Goal: Information Seeking & Learning: Compare options

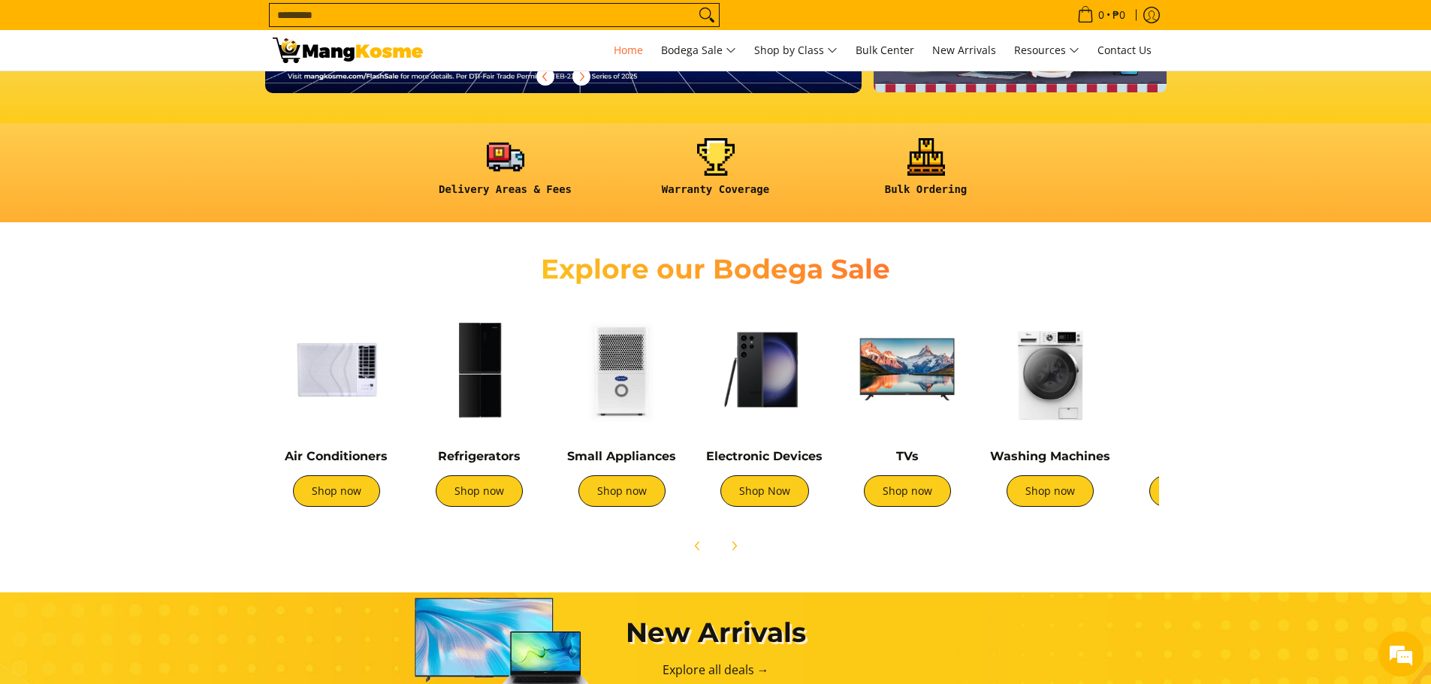
scroll to position [376, 0]
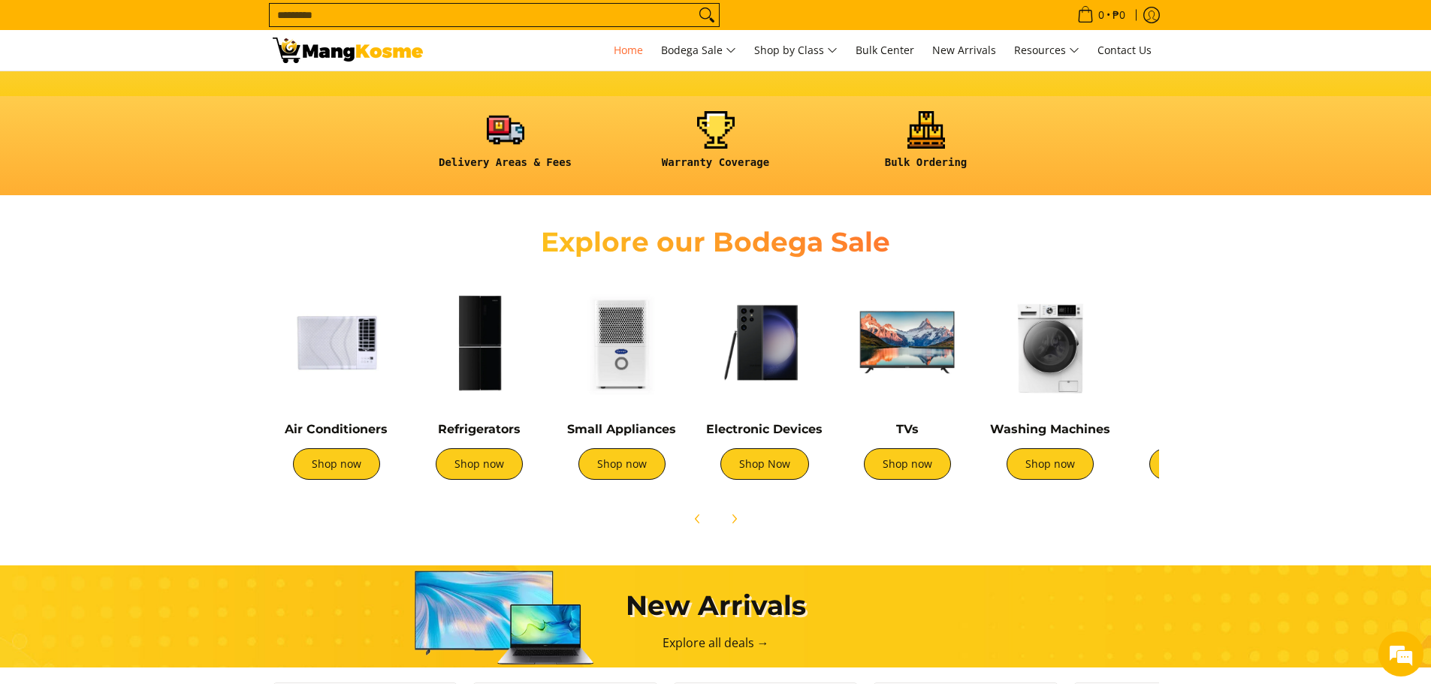
click at [466, 344] on img at bounding box center [479, 343] width 128 height 128
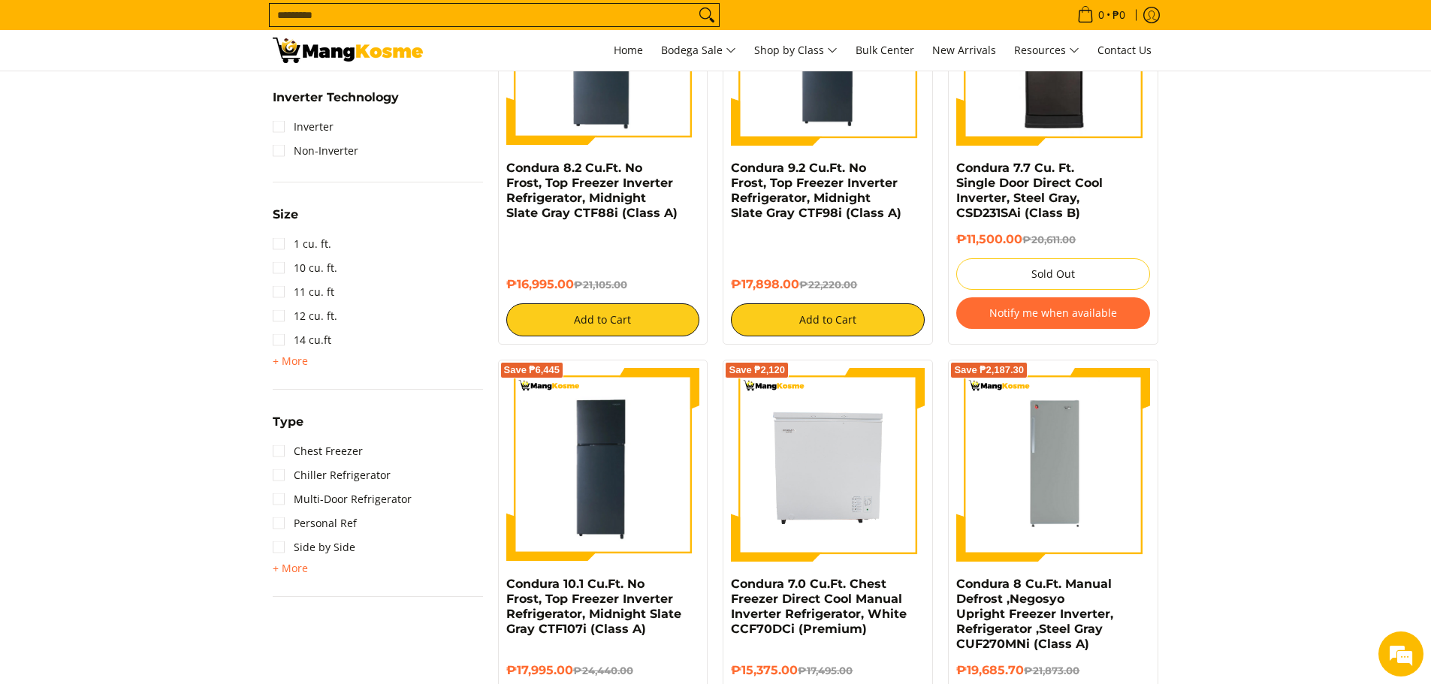
scroll to position [472, 0]
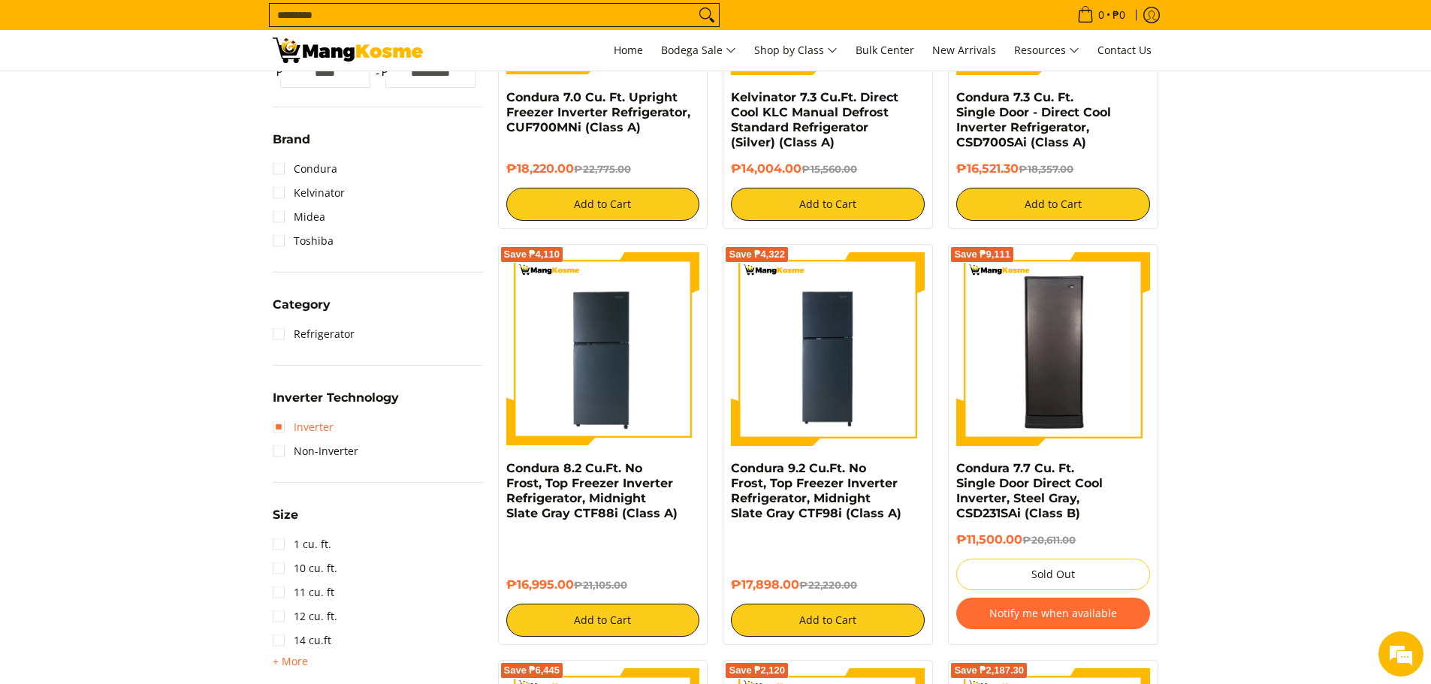
click at [281, 430] on link "Inverter" at bounding box center [303, 427] width 61 height 24
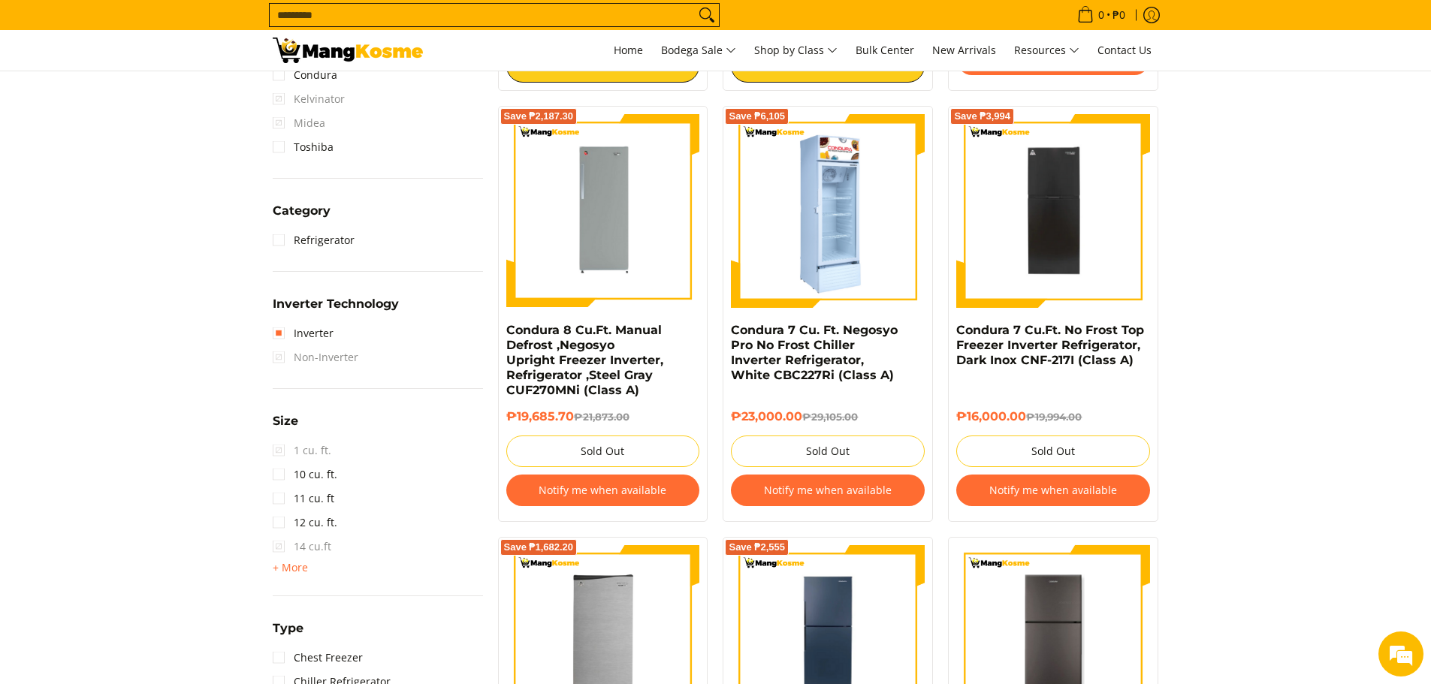
scroll to position [813, 0]
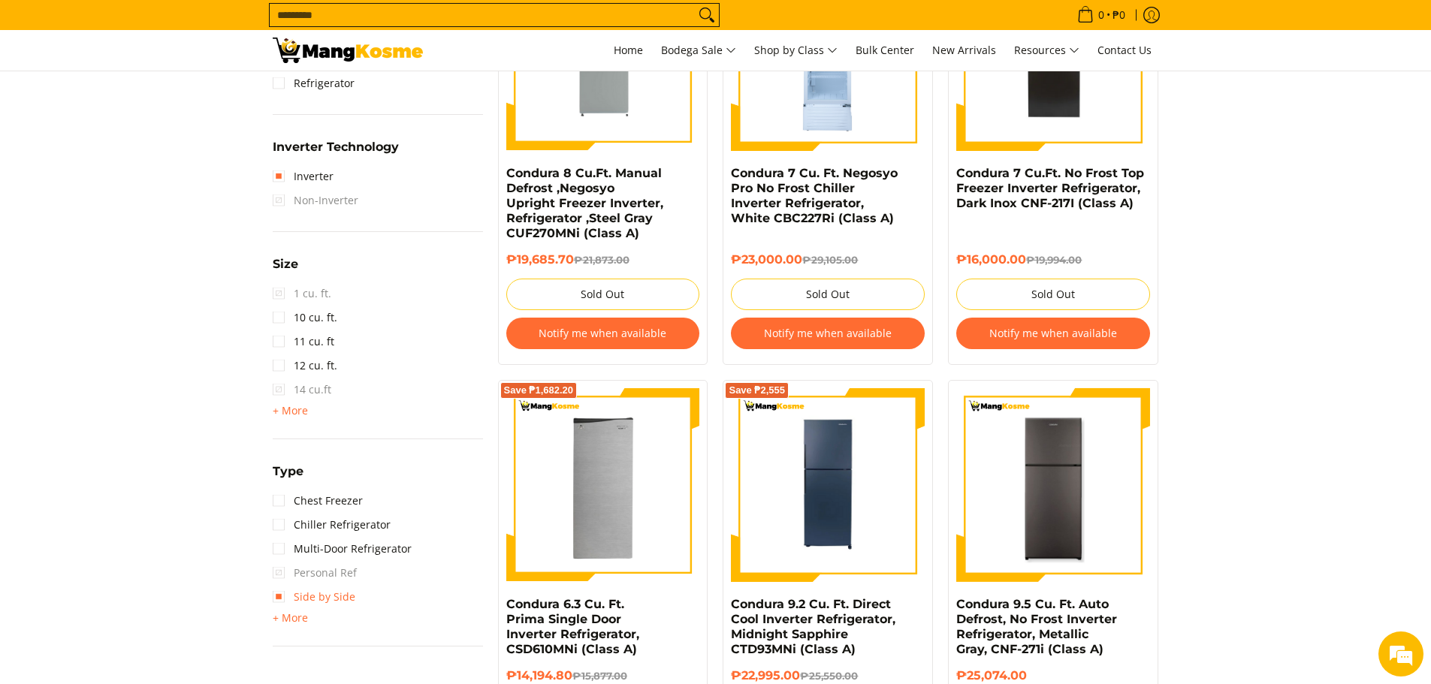
click at [279, 599] on link "Side by Side" at bounding box center [314, 597] width 83 height 24
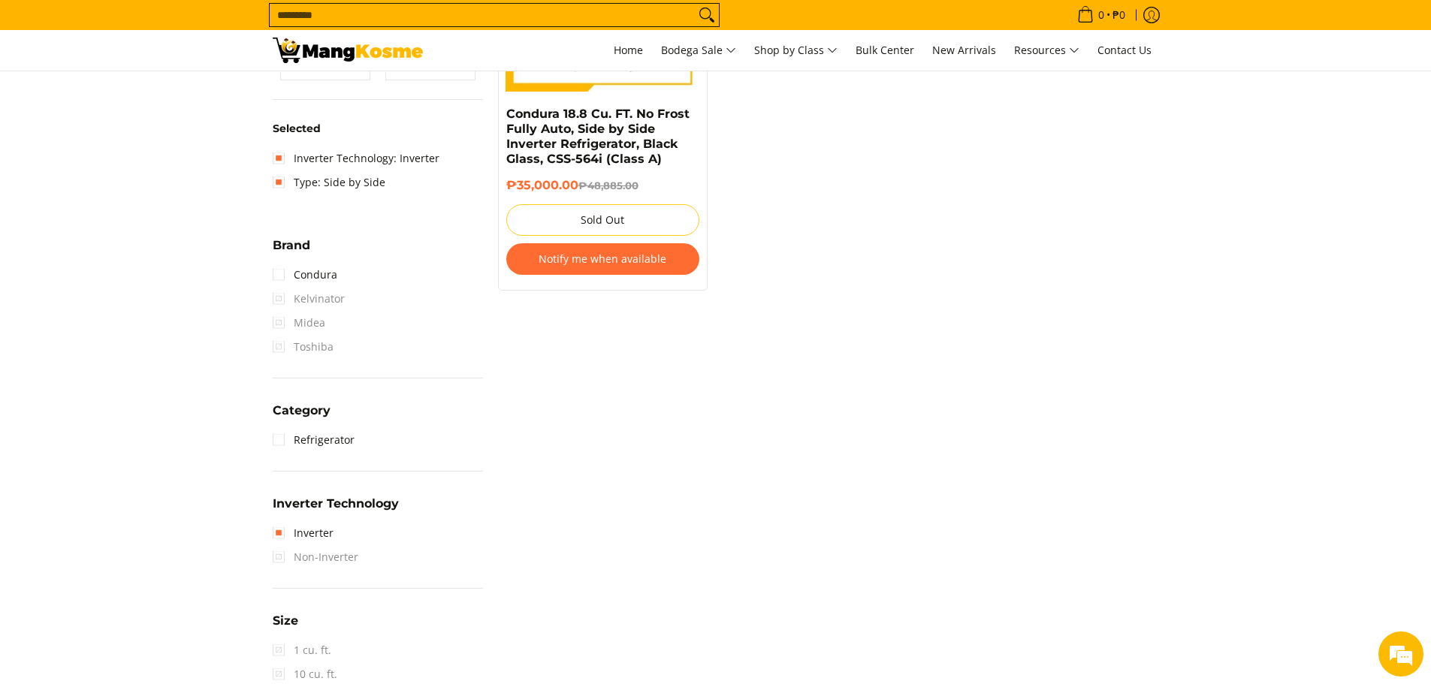
scroll to position [738, 0]
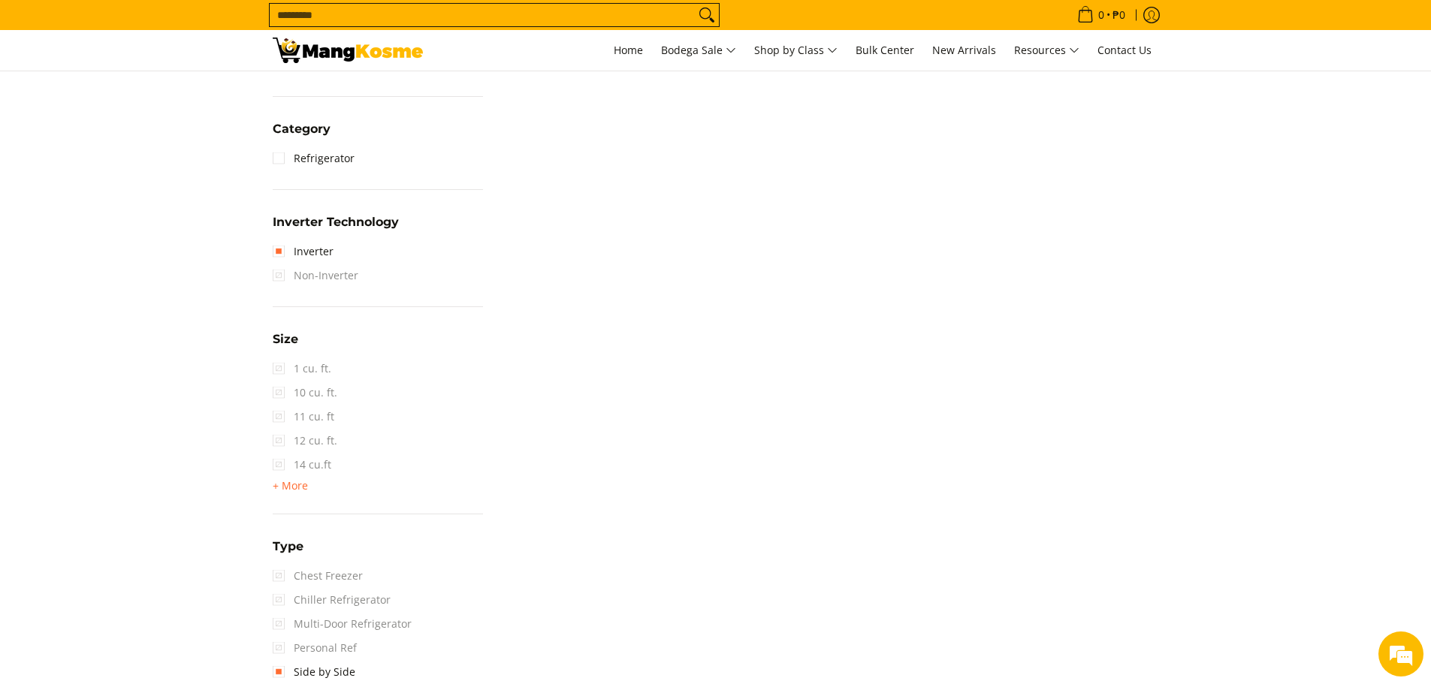
click at [282, 369] on span "1 cu. ft." at bounding box center [302, 369] width 59 height 24
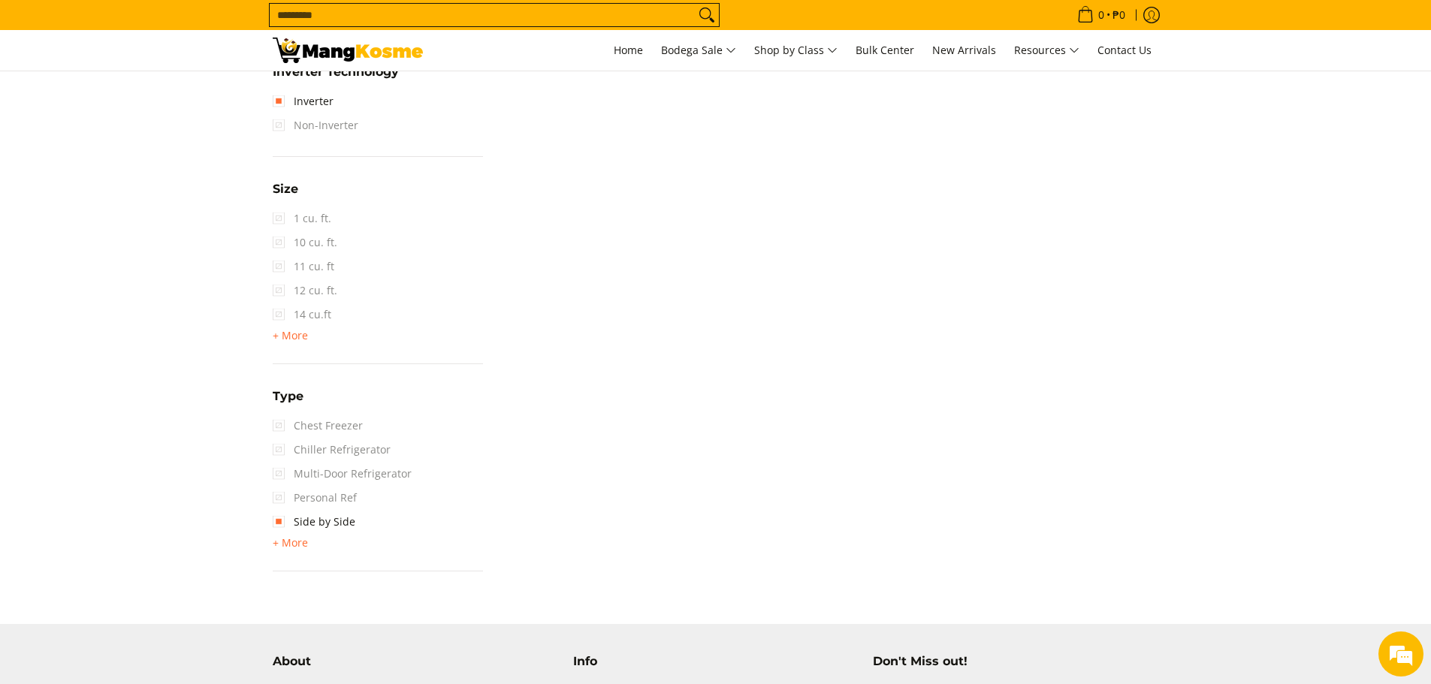
click at [282, 450] on span "Chiller Refrigerator" at bounding box center [332, 450] width 118 height 24
click at [281, 450] on span "Chiller Refrigerator" at bounding box center [332, 450] width 118 height 24
click at [277, 502] on span "Personal Ref" at bounding box center [315, 498] width 84 height 24
click at [279, 500] on span "Personal Ref" at bounding box center [315, 498] width 84 height 24
click at [278, 520] on link "Side by Side" at bounding box center [314, 522] width 83 height 24
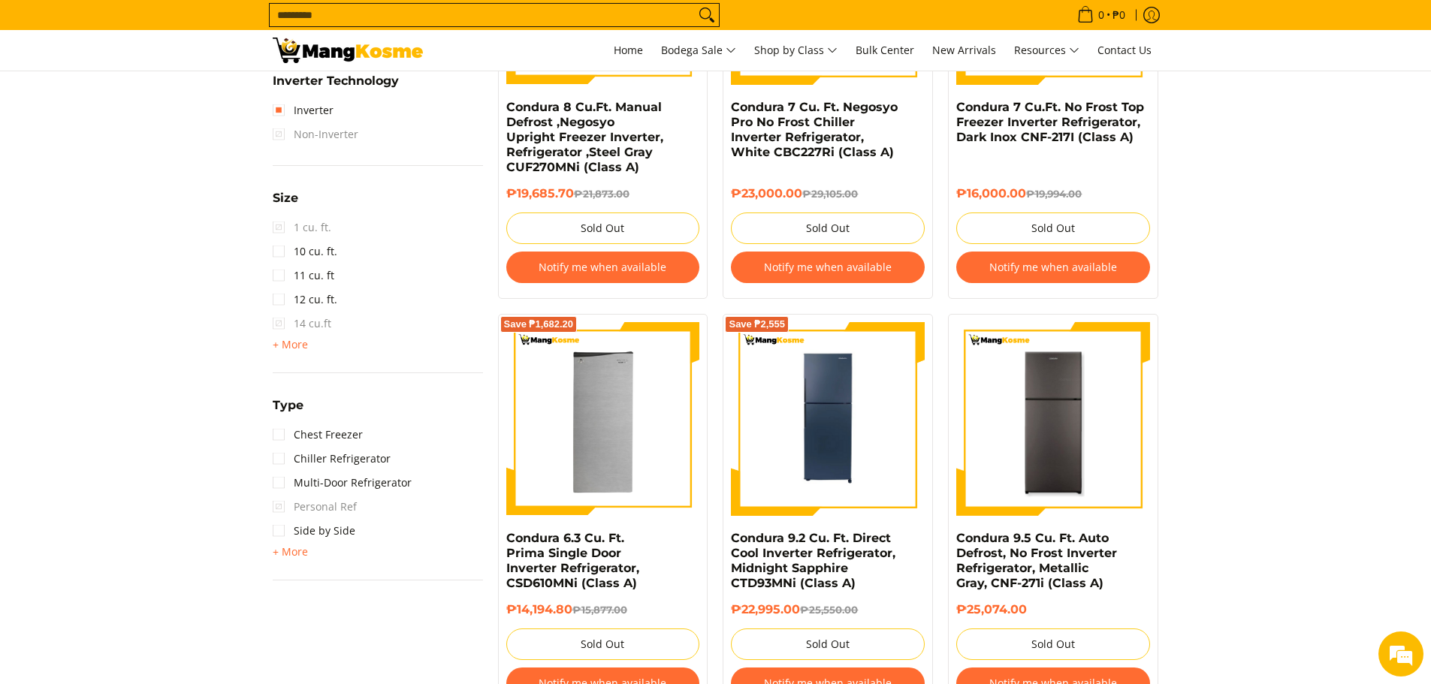
scroll to position [888, 0]
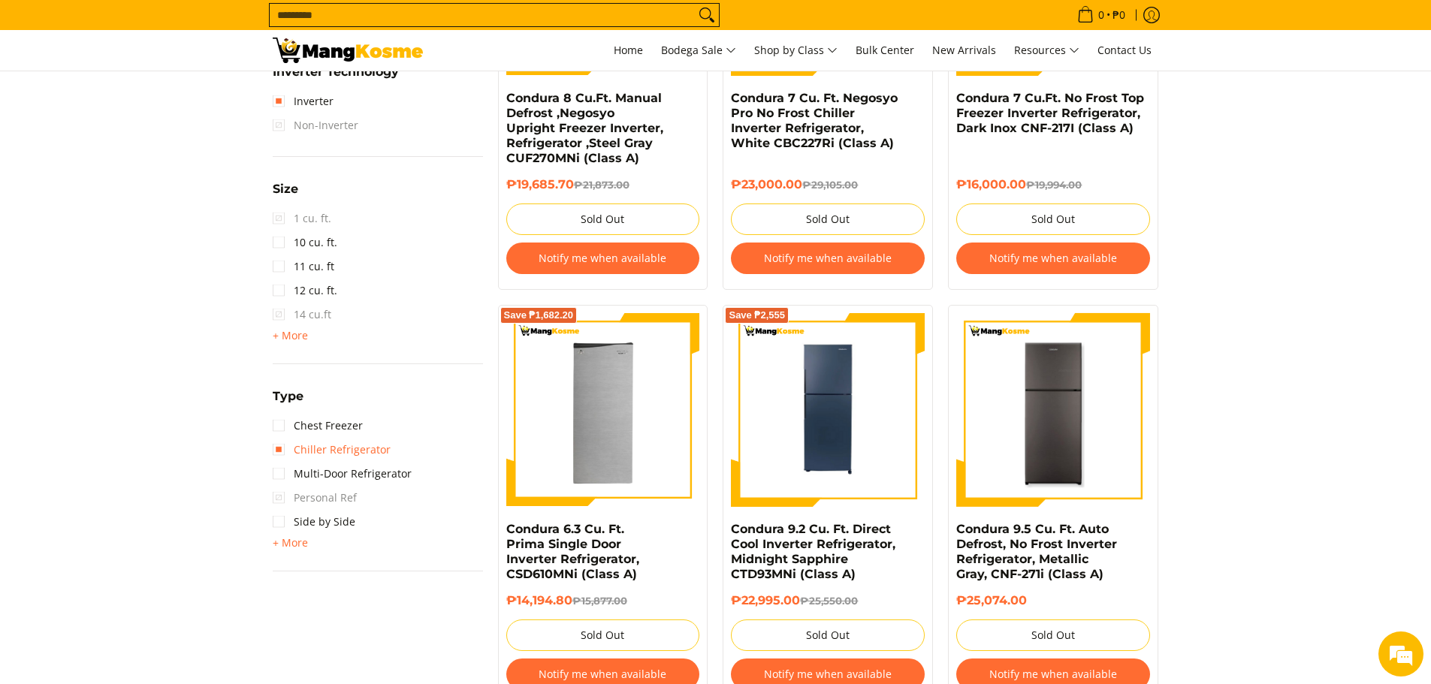
click at [283, 451] on link "Chiller Refrigerator" at bounding box center [332, 450] width 118 height 24
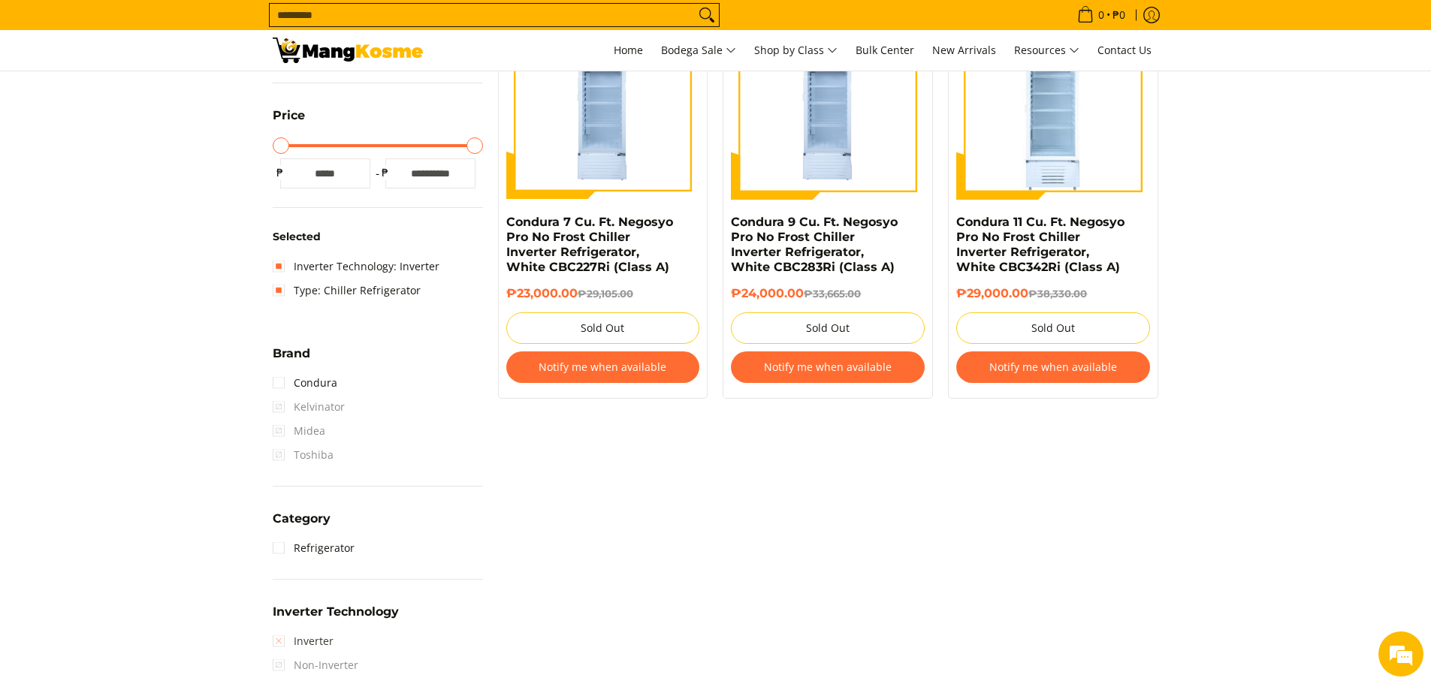
scroll to position [437, 0]
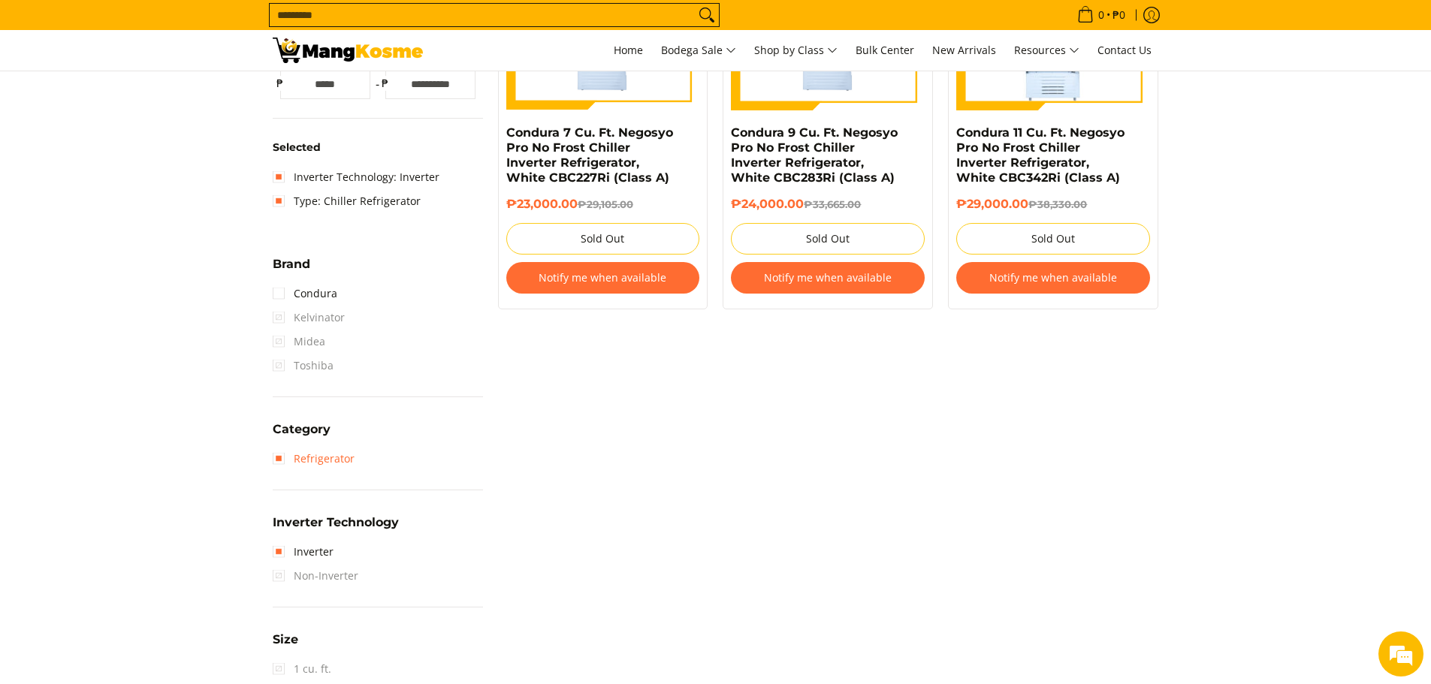
click at [279, 458] on link "Refrigerator" at bounding box center [314, 459] width 82 height 24
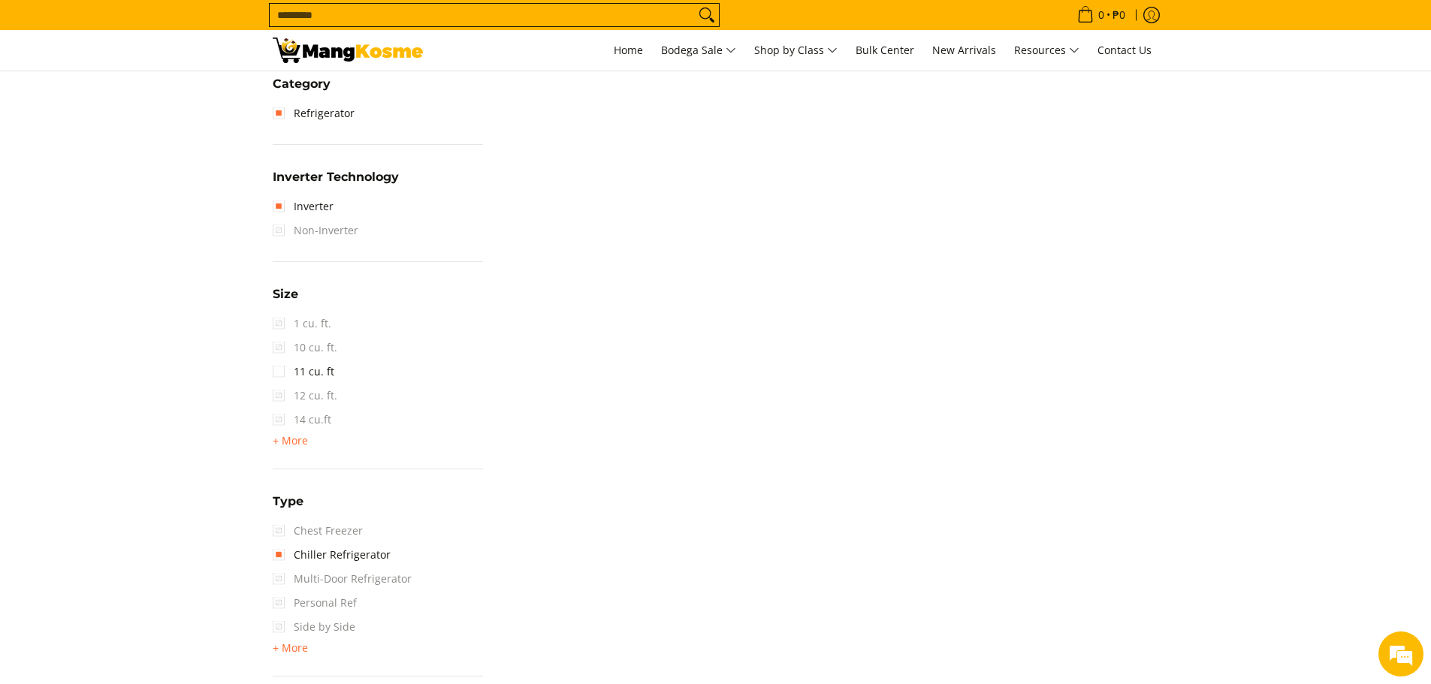
scroll to position [813, 0]
click at [281, 574] on span "Multi-Door Refrigerator" at bounding box center [342, 573] width 139 height 24
click at [280, 546] on link "Chiller Refrigerator" at bounding box center [332, 549] width 118 height 24
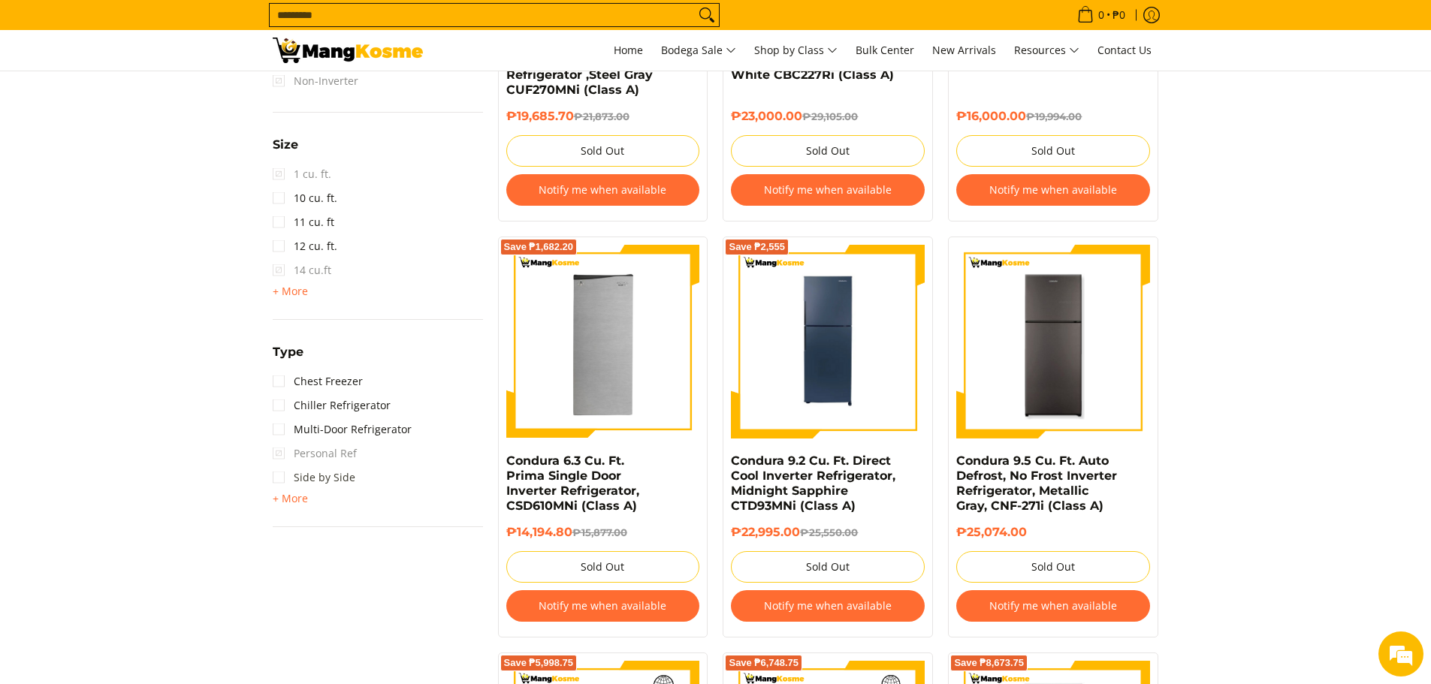
scroll to position [963, 0]
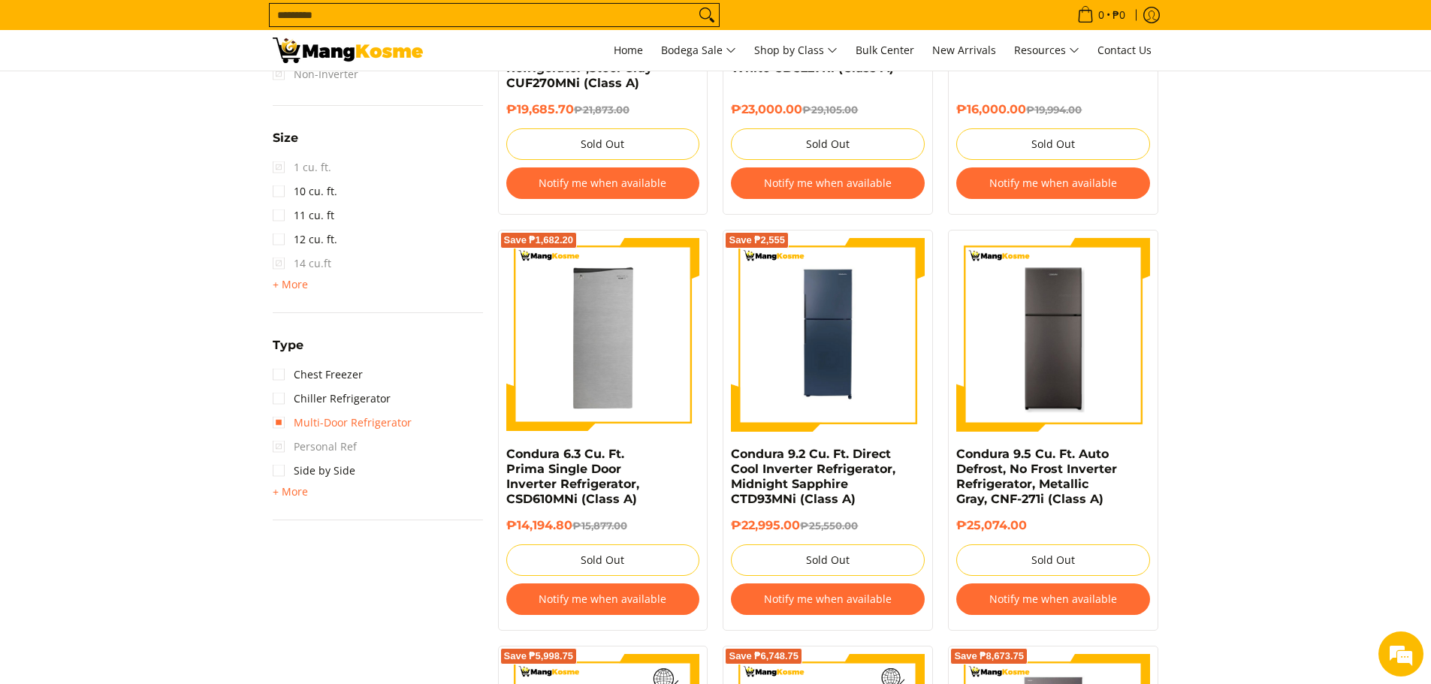
click at [281, 422] on link "Multi-Door Refrigerator" at bounding box center [342, 423] width 139 height 24
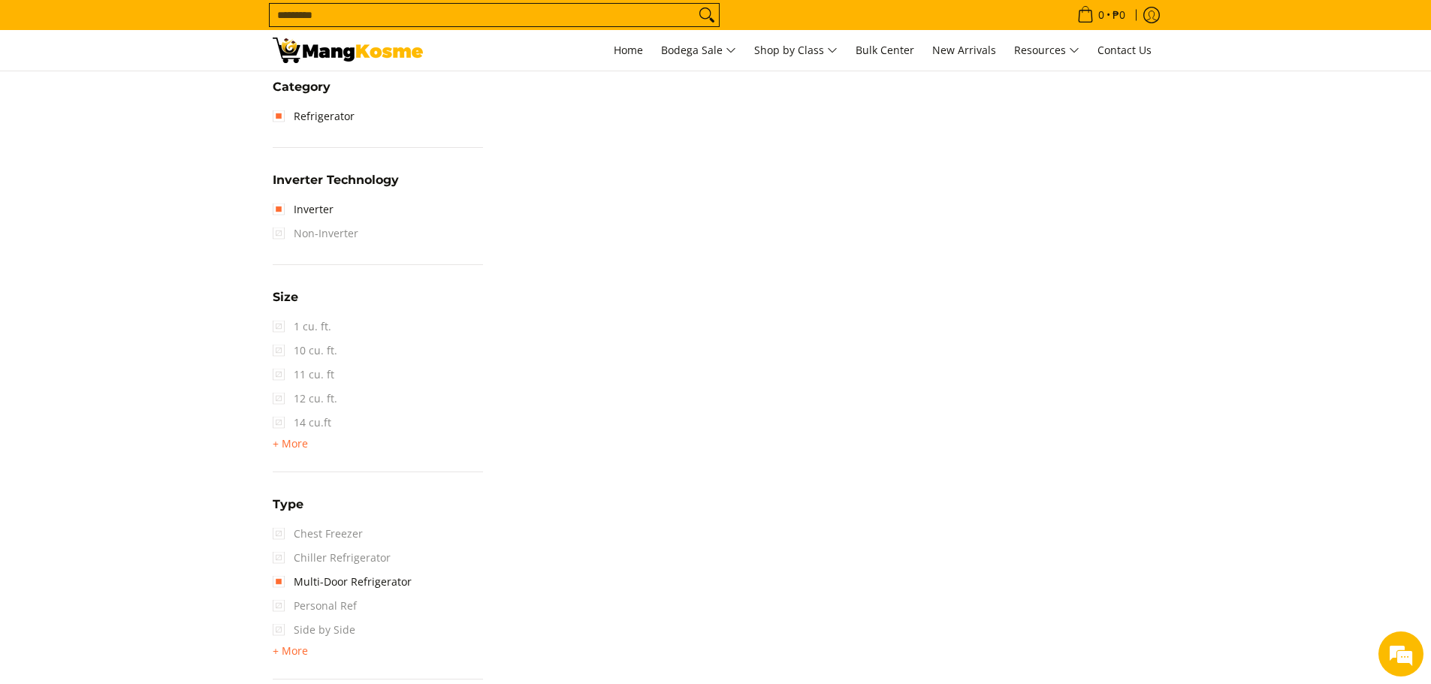
scroll to position [888, 0]
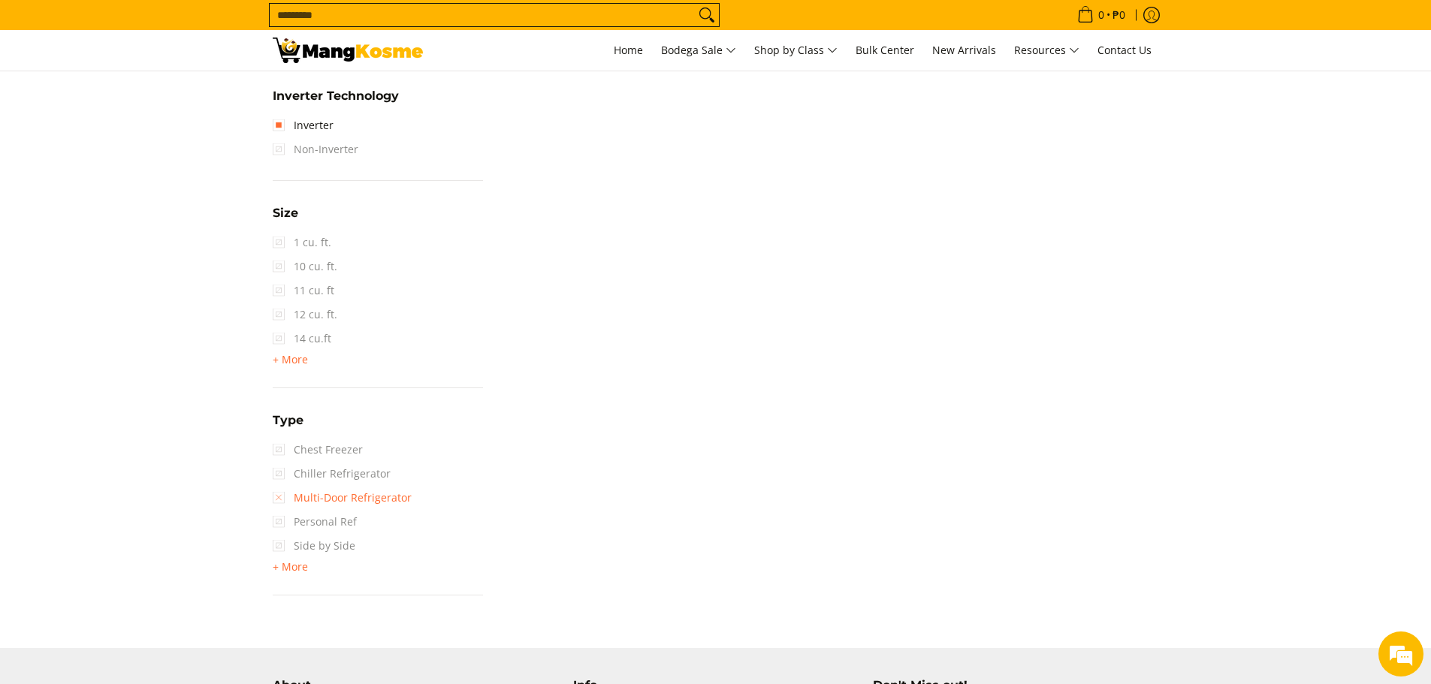
click at [281, 499] on link "Multi-Door Refrigerator" at bounding box center [342, 498] width 139 height 24
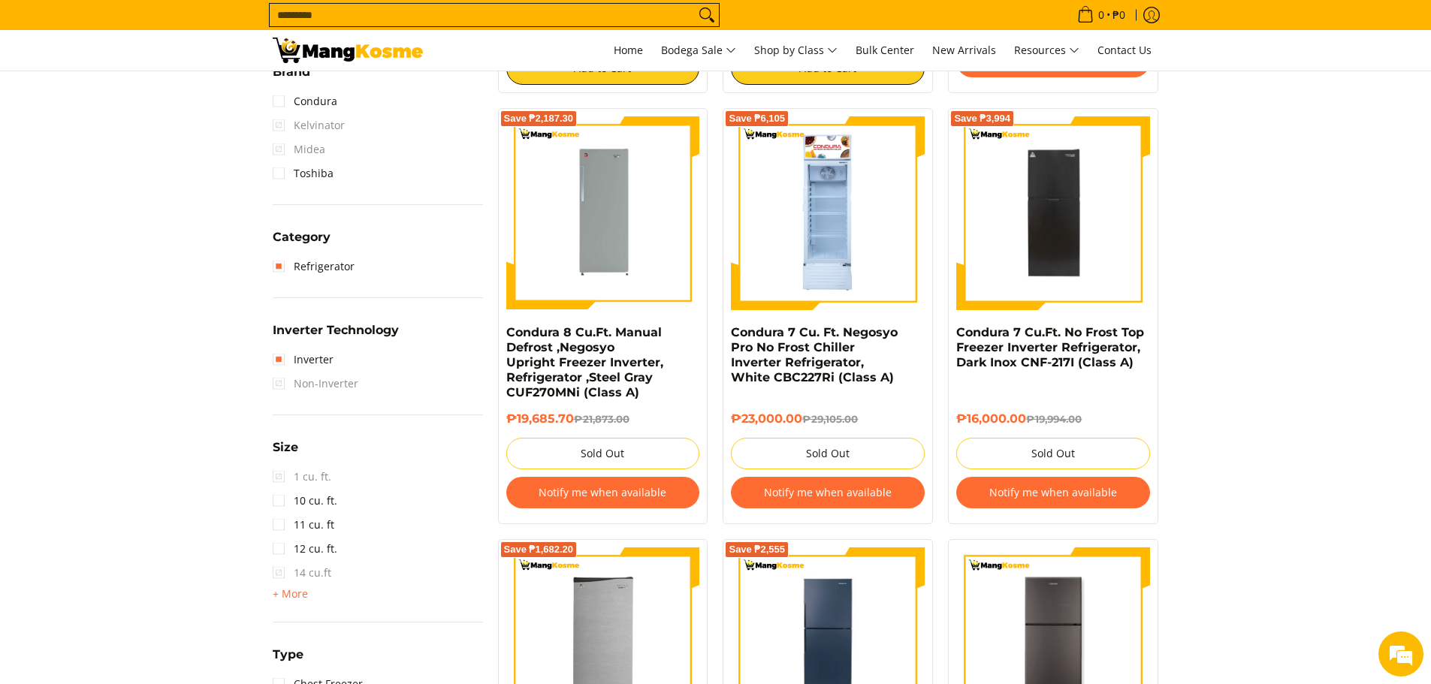
scroll to position [813, 0]
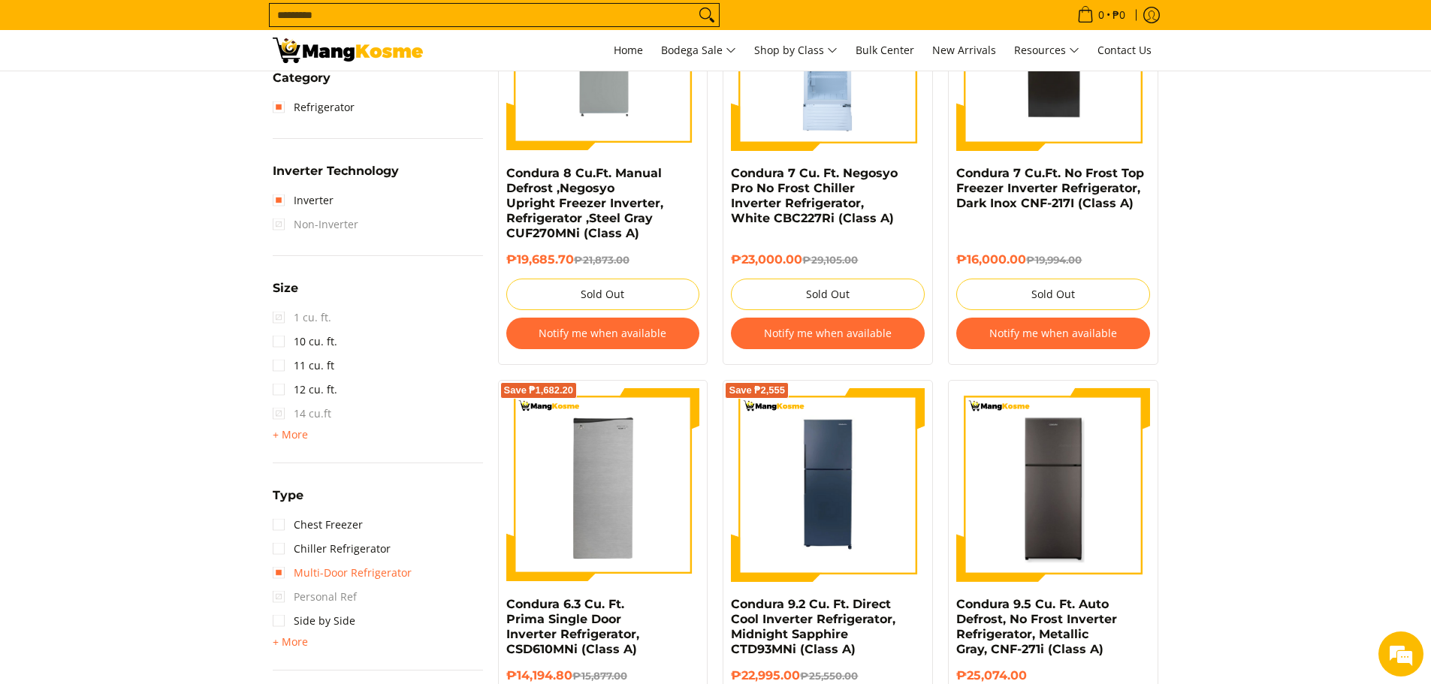
click at [273, 573] on link "Multi-Door Refrigerator" at bounding box center [342, 573] width 139 height 24
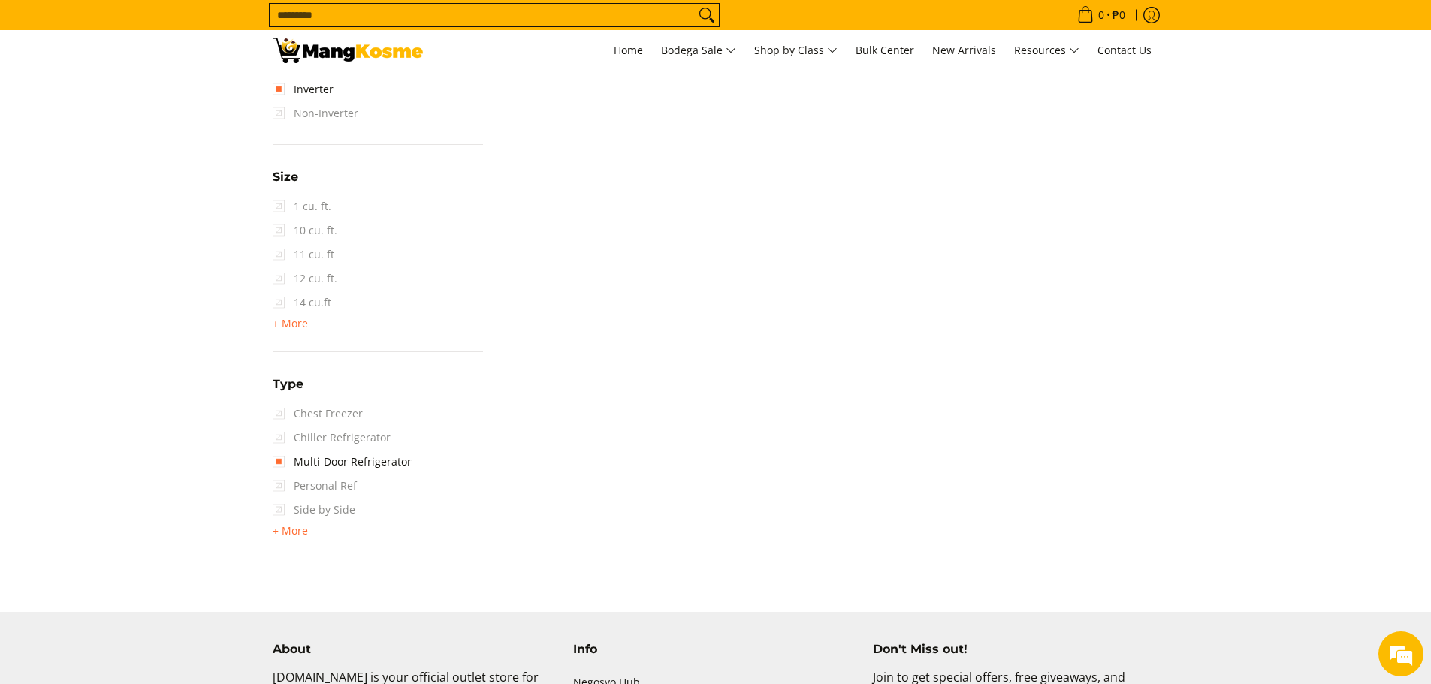
scroll to position [963, 0]
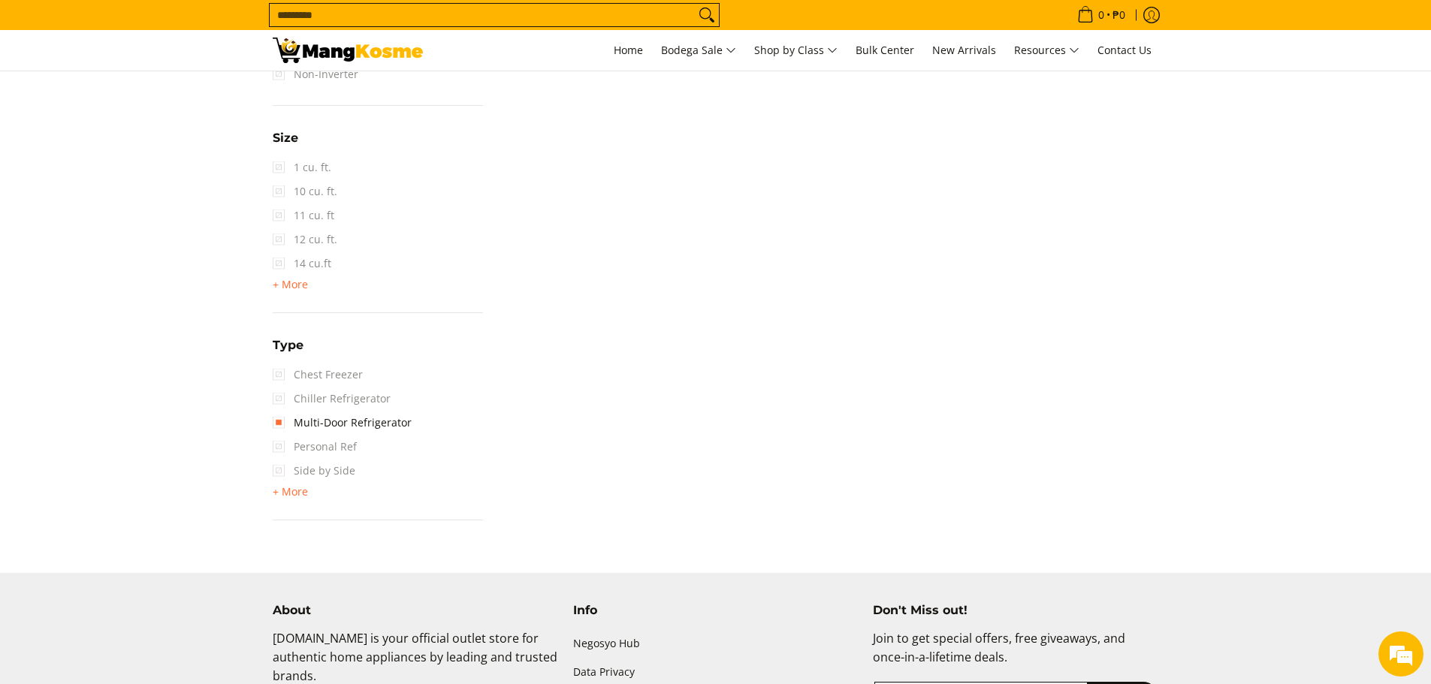
click at [279, 447] on span "Personal Ref" at bounding box center [315, 447] width 84 height 24
click at [277, 426] on link "Multi-Door Refrigerator" at bounding box center [342, 423] width 139 height 24
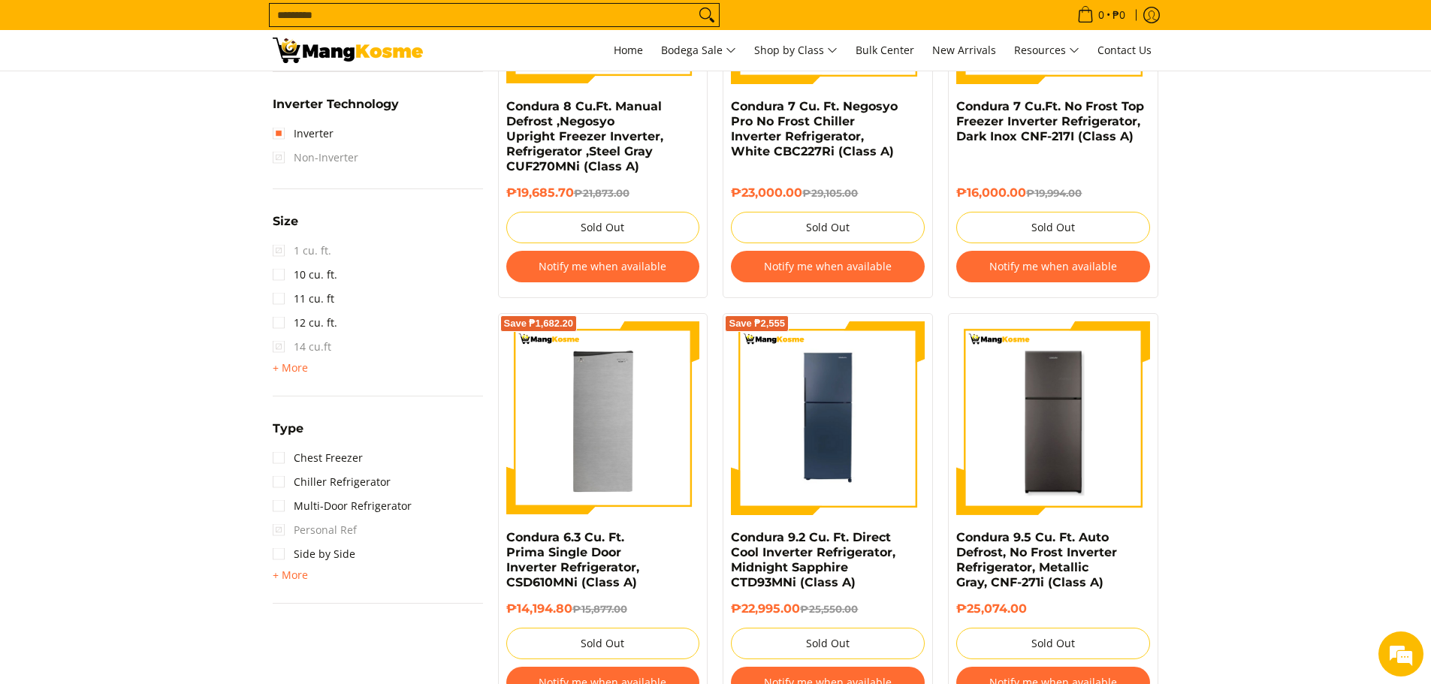
scroll to position [888, 0]
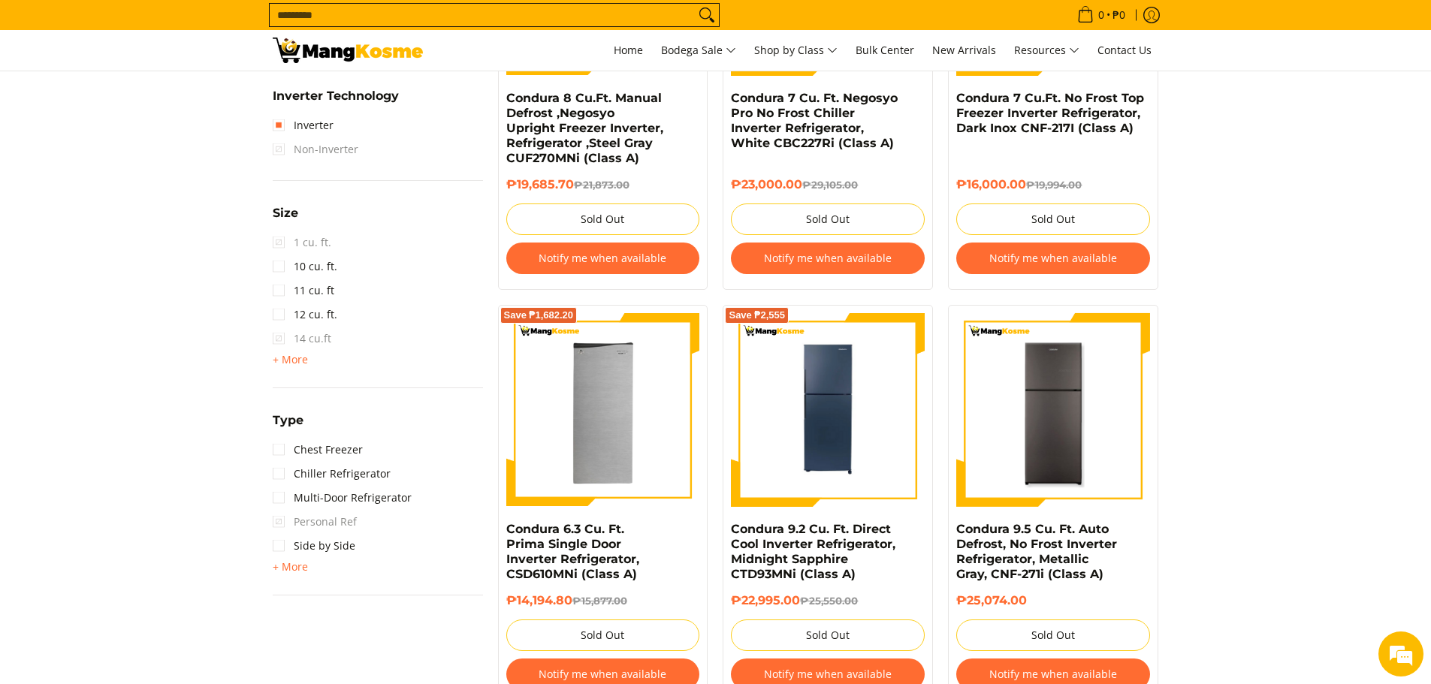
click at [279, 523] on span "Personal Ref" at bounding box center [315, 522] width 84 height 24
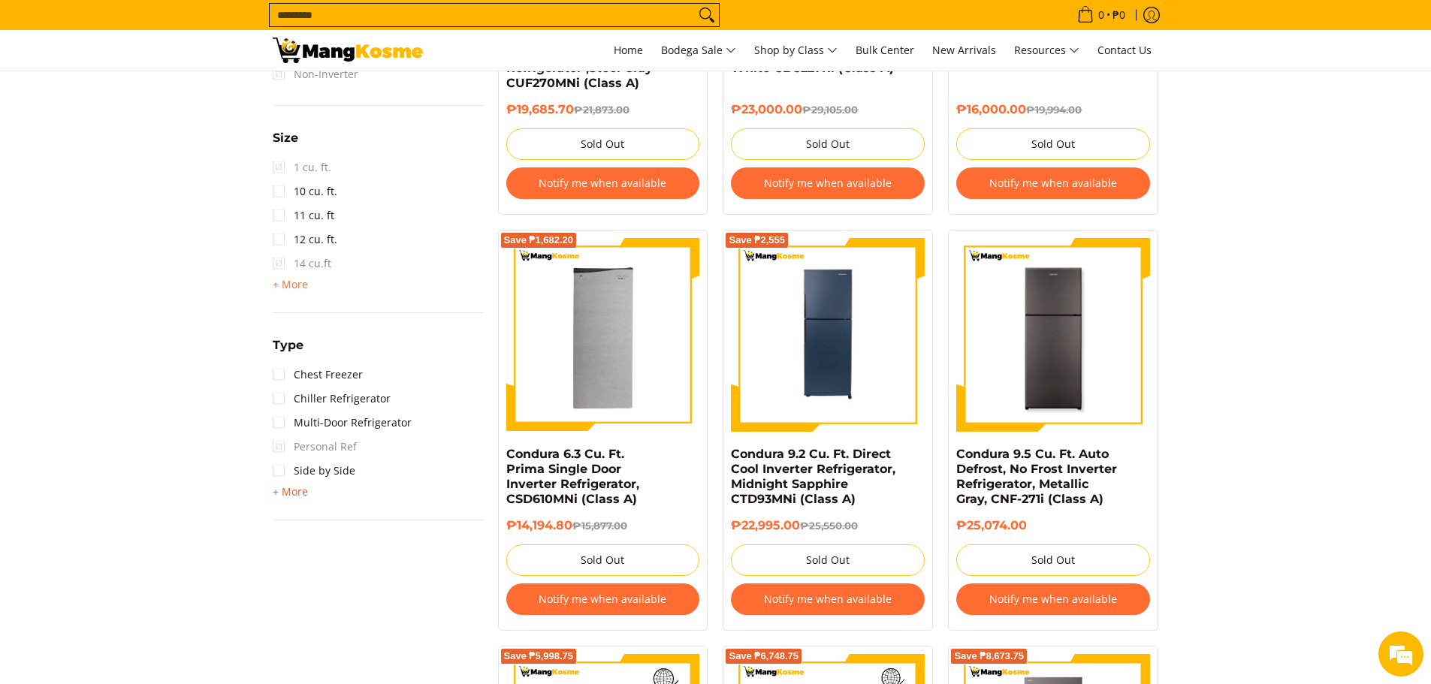
click at [294, 489] on span "+ More" at bounding box center [290, 492] width 35 height 12
click at [279, 519] on link "Two Door" at bounding box center [307, 519] width 68 height 24
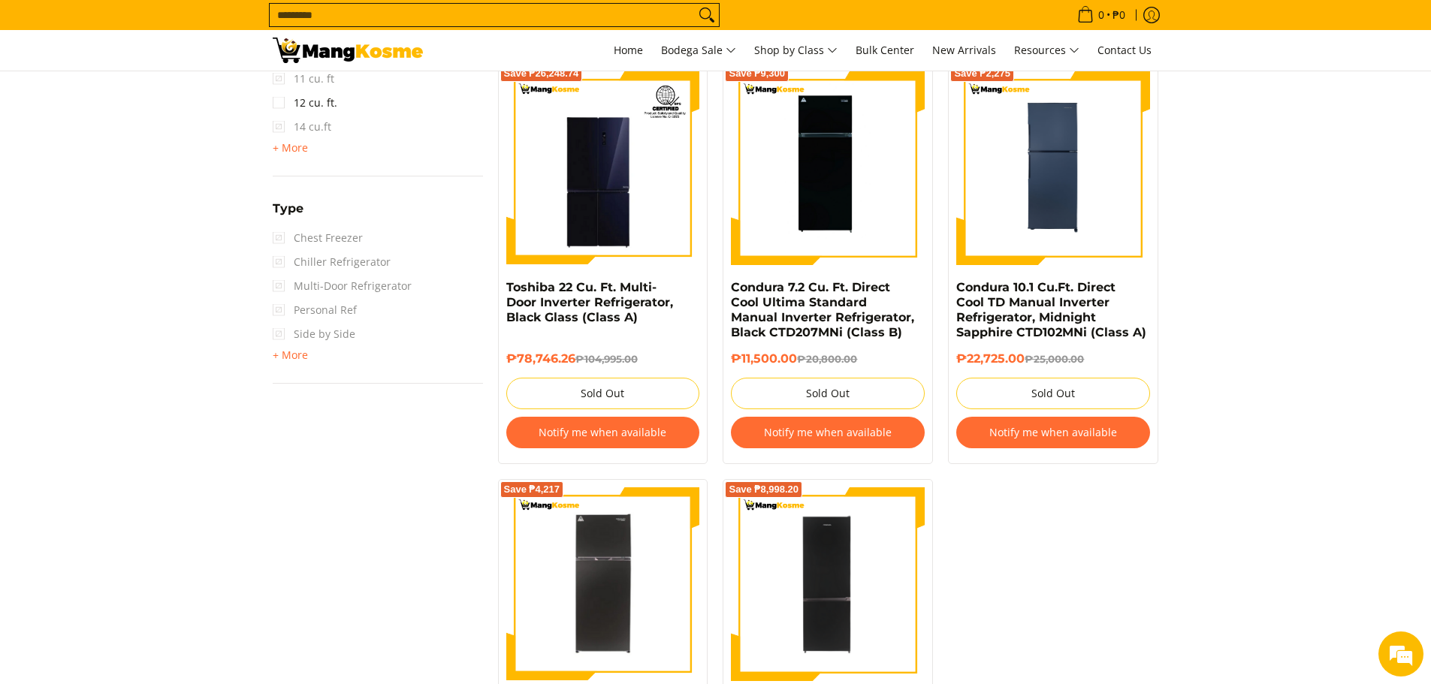
scroll to position [1085, 0]
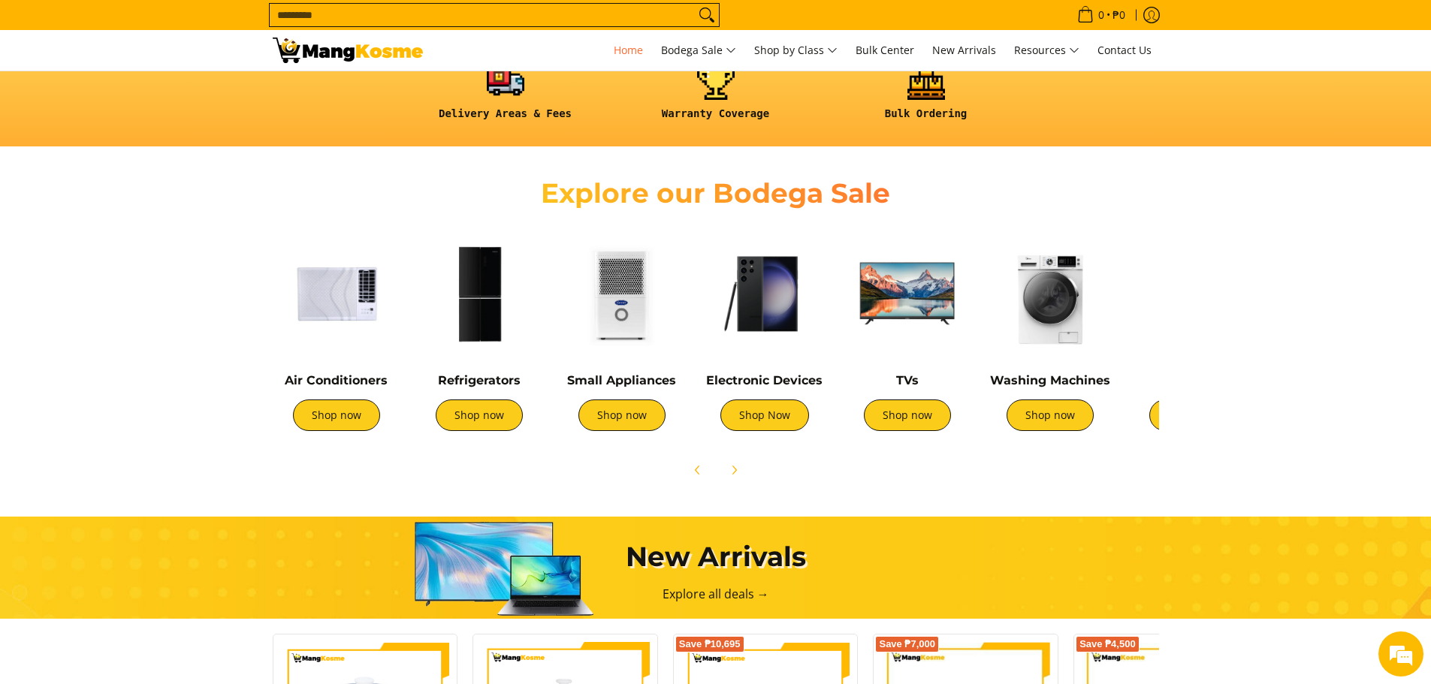
scroll to position [451, 0]
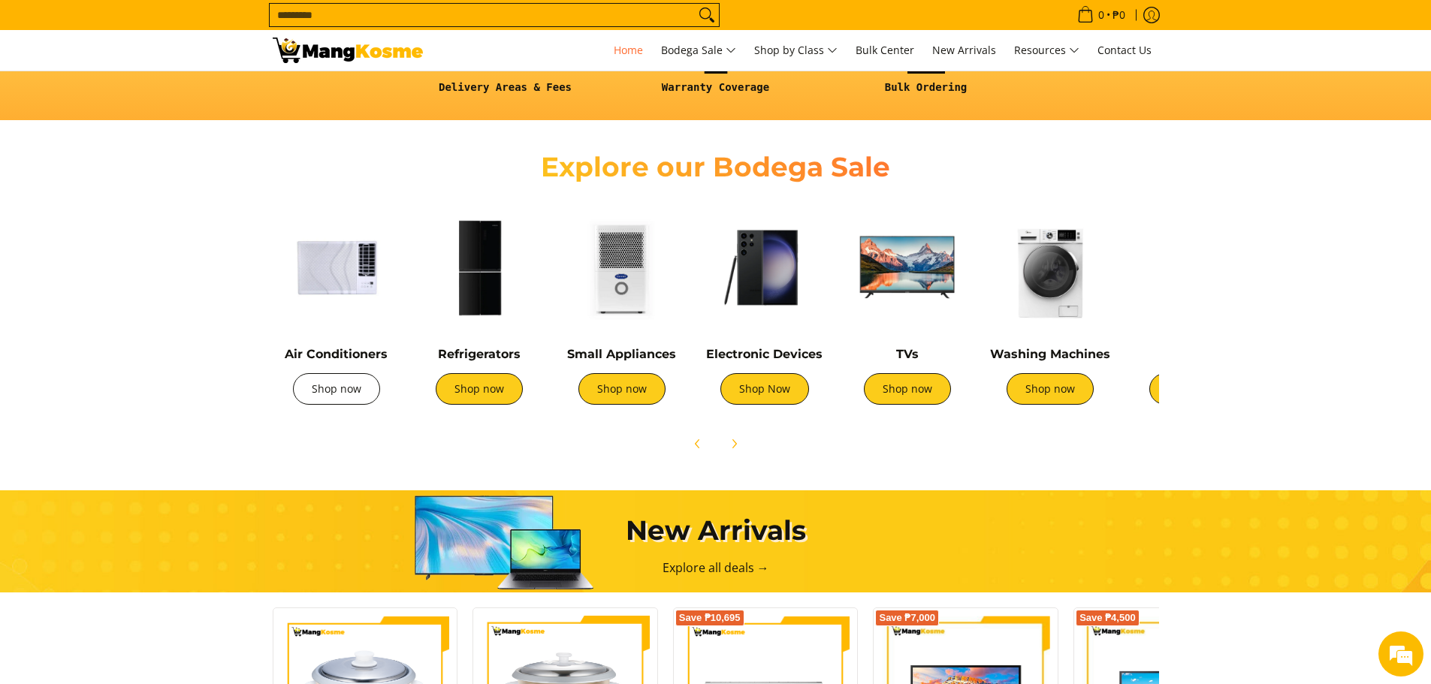
click at [324, 400] on link "Shop now" at bounding box center [336, 389] width 87 height 32
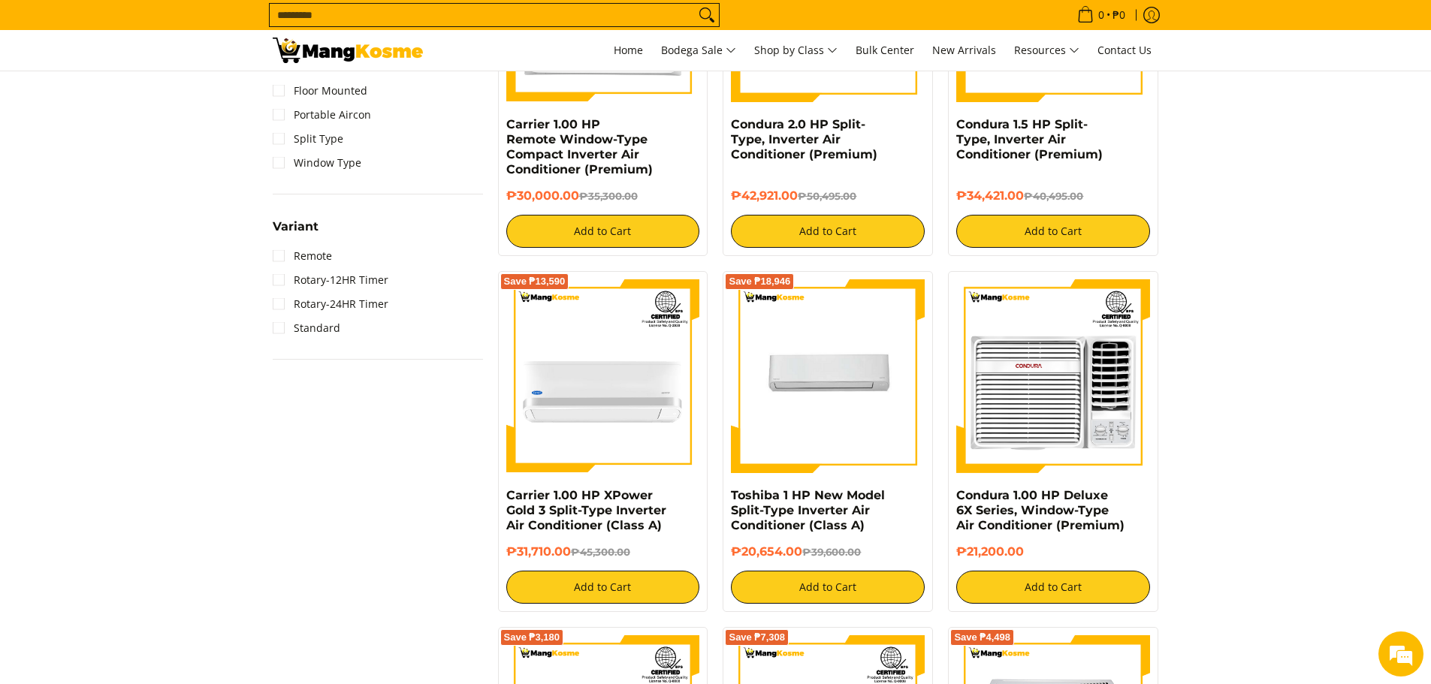
scroll to position [1051, 0]
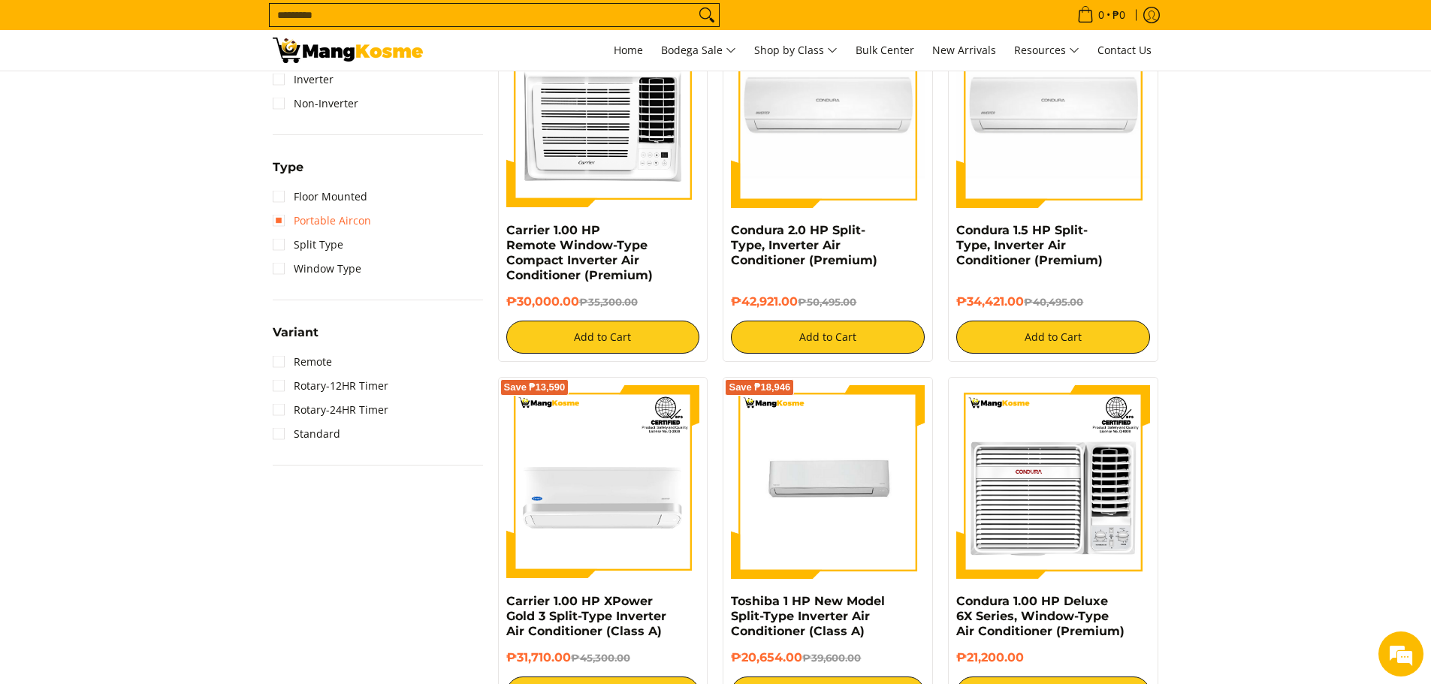
click at [279, 220] on link "Portable Aircon" at bounding box center [322, 221] width 98 height 24
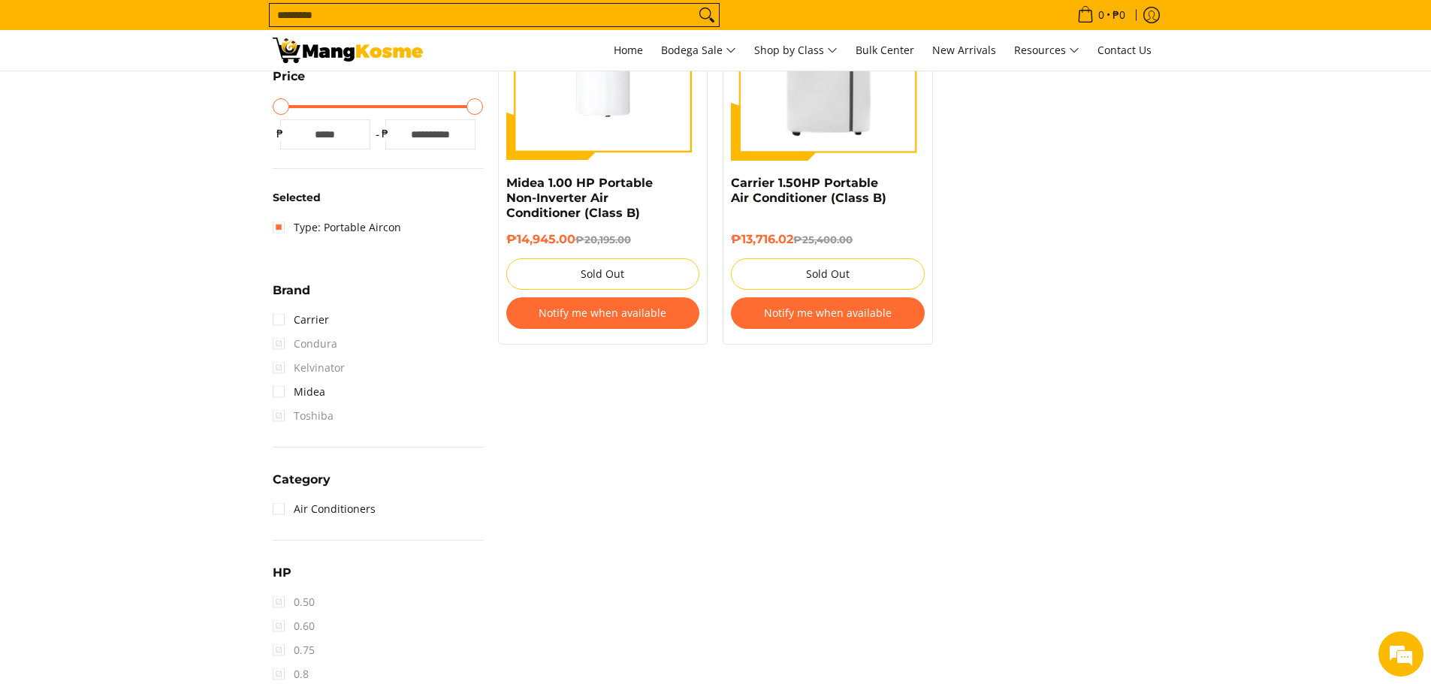
scroll to position [437, 0]
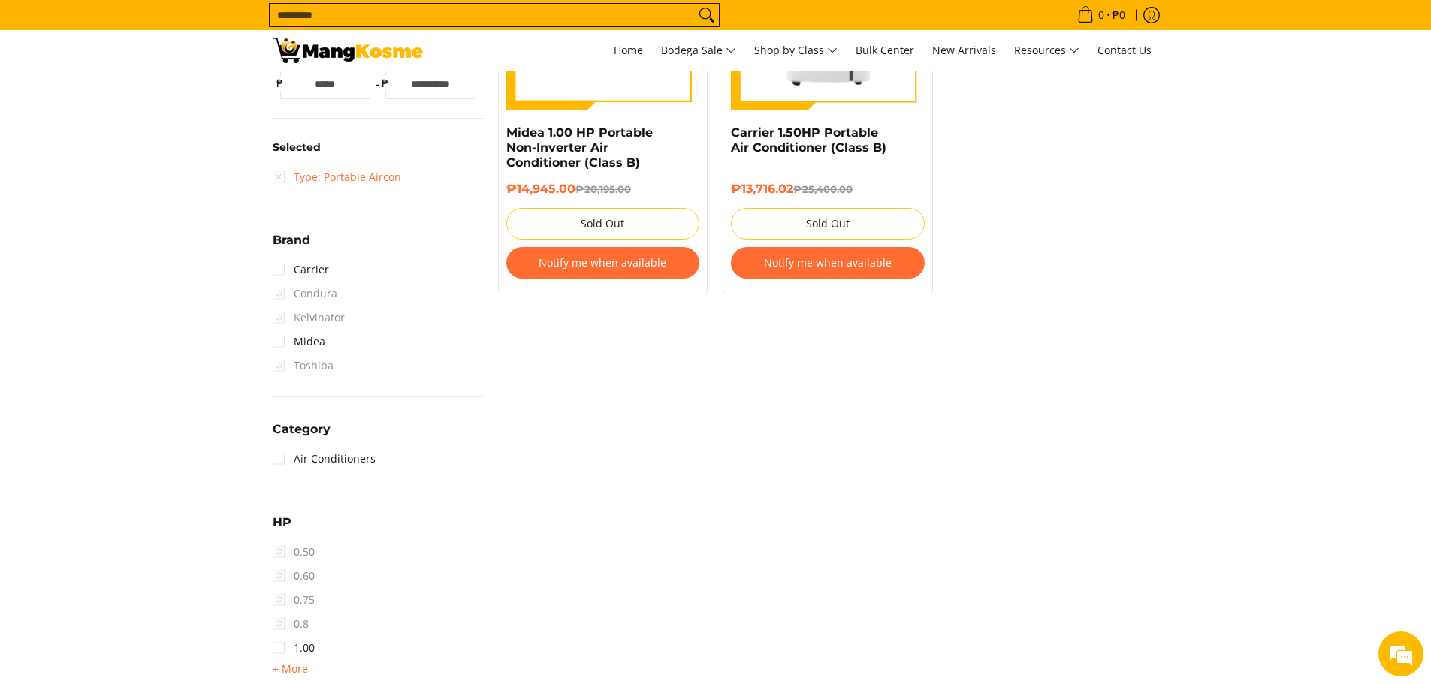
click at [279, 173] on link "Type: Portable Aircon" at bounding box center [337, 177] width 128 height 24
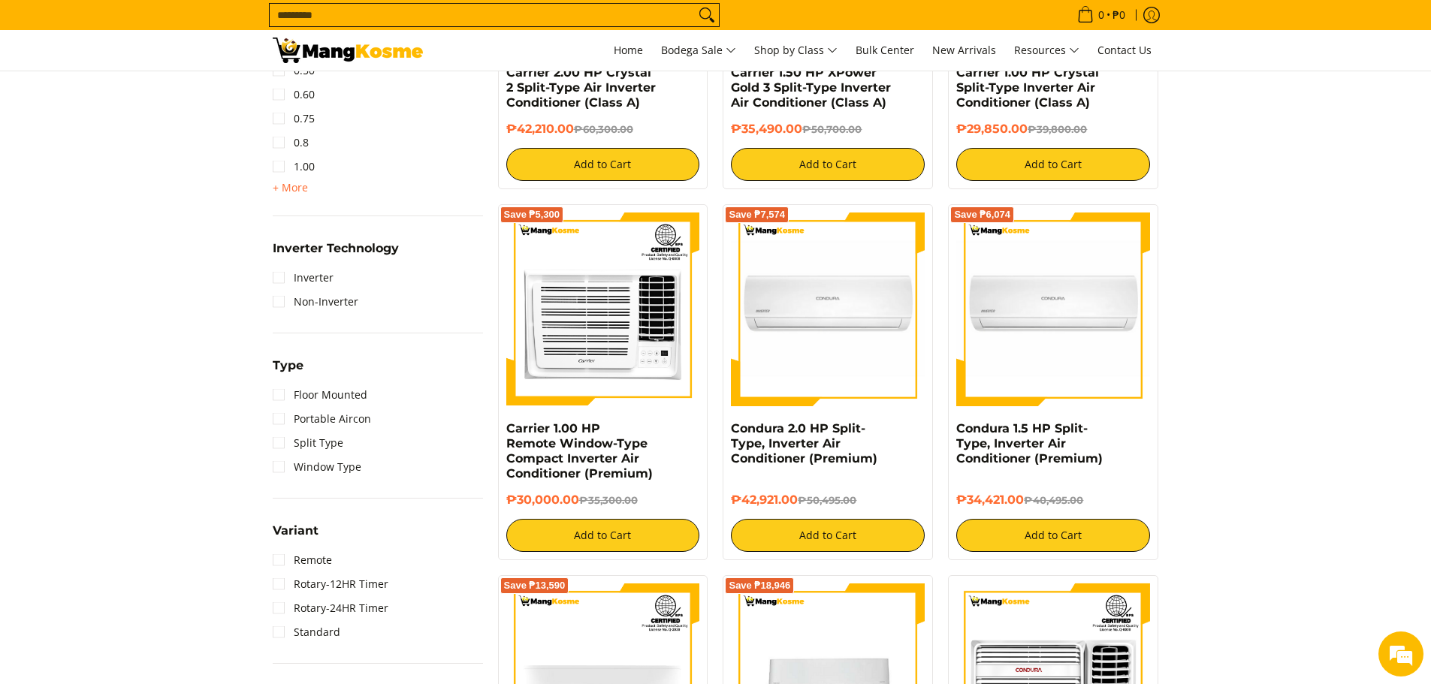
scroll to position [888, 0]
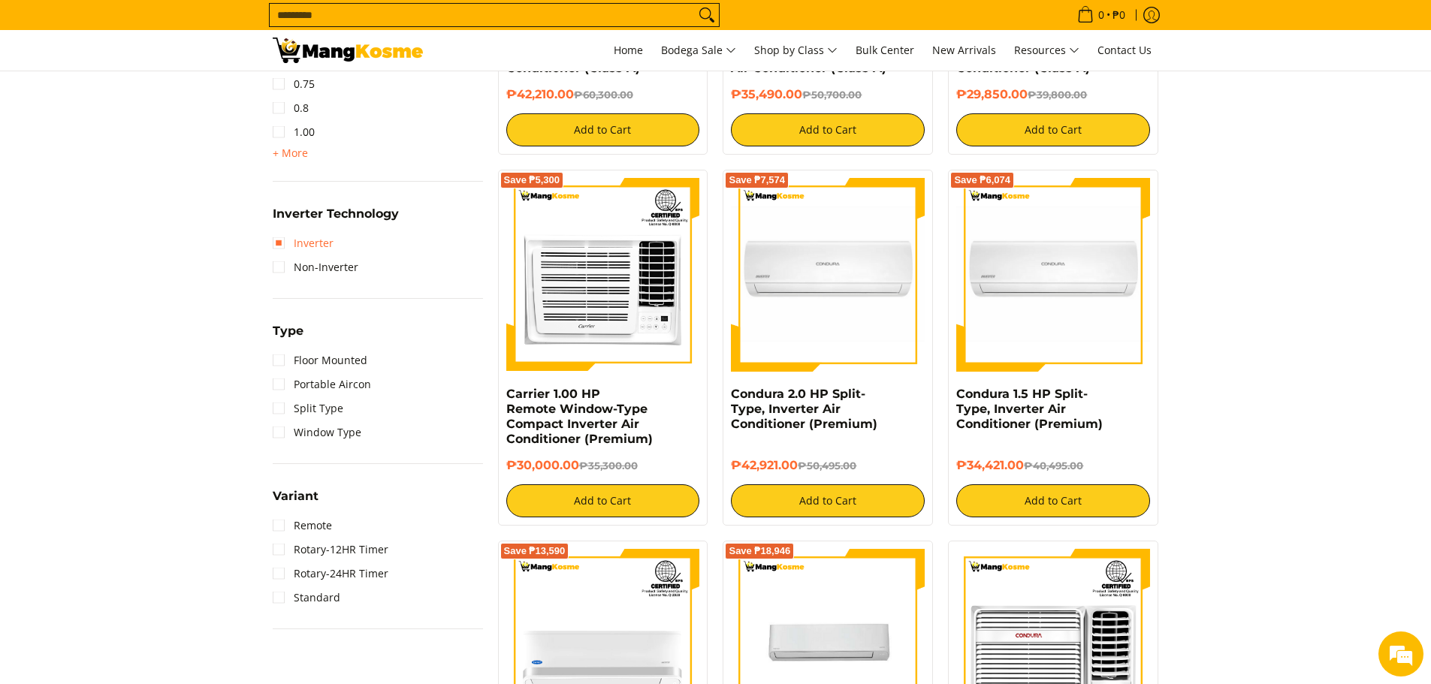
click at [281, 246] on link "Inverter" at bounding box center [303, 243] width 61 height 24
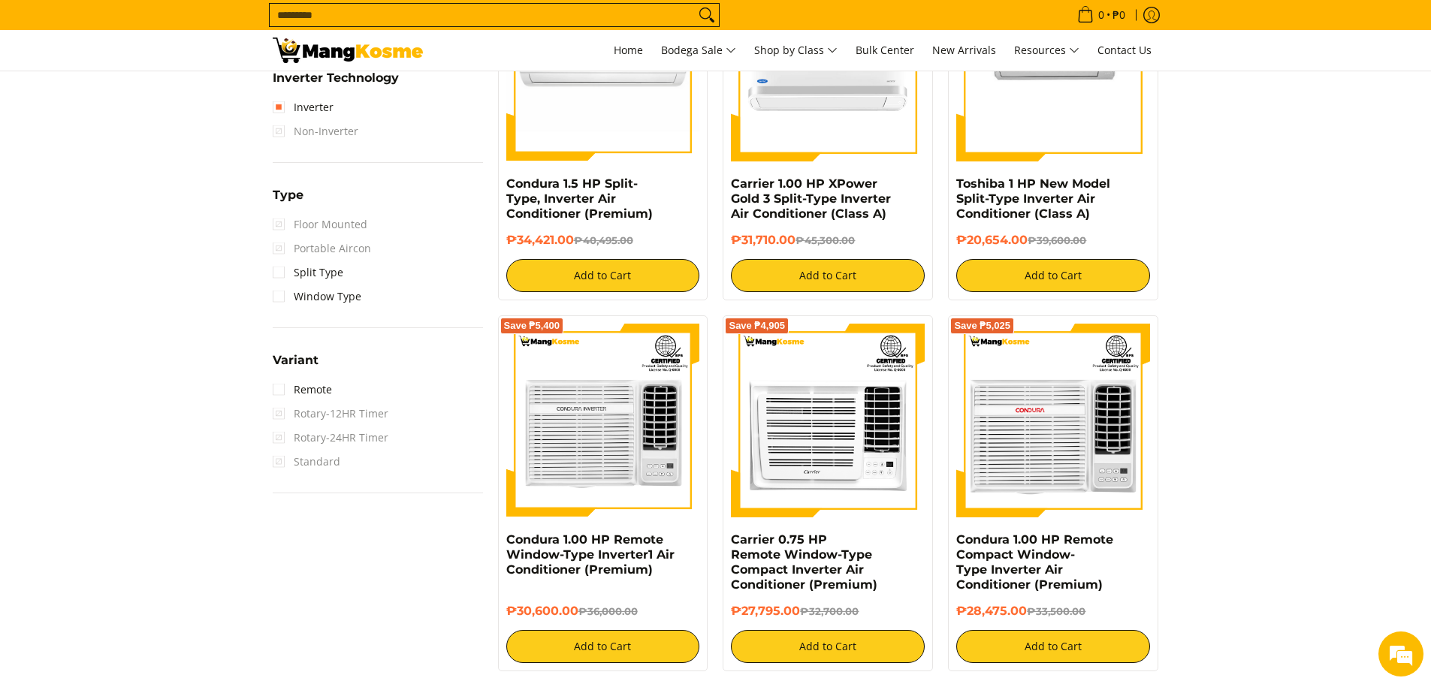
scroll to position [1038, 0]
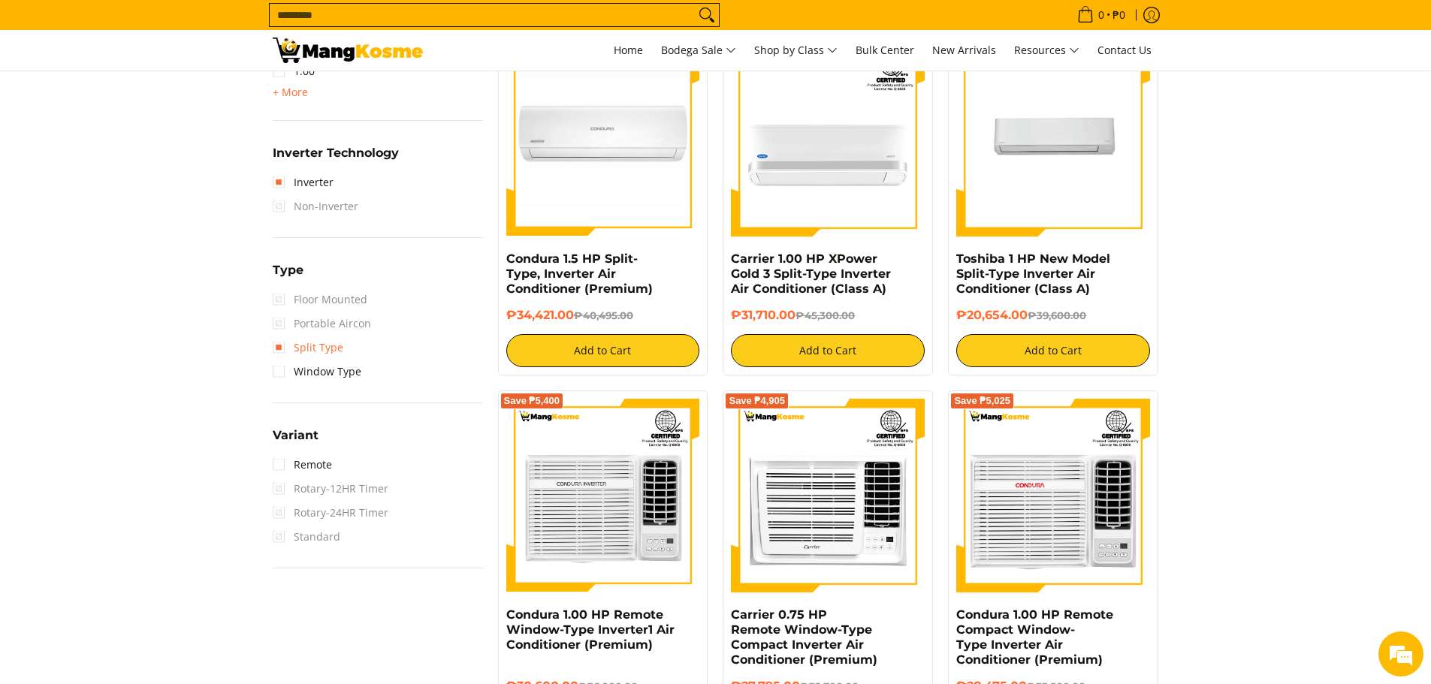
click at [279, 349] on link "Split Type" at bounding box center [308, 348] width 71 height 24
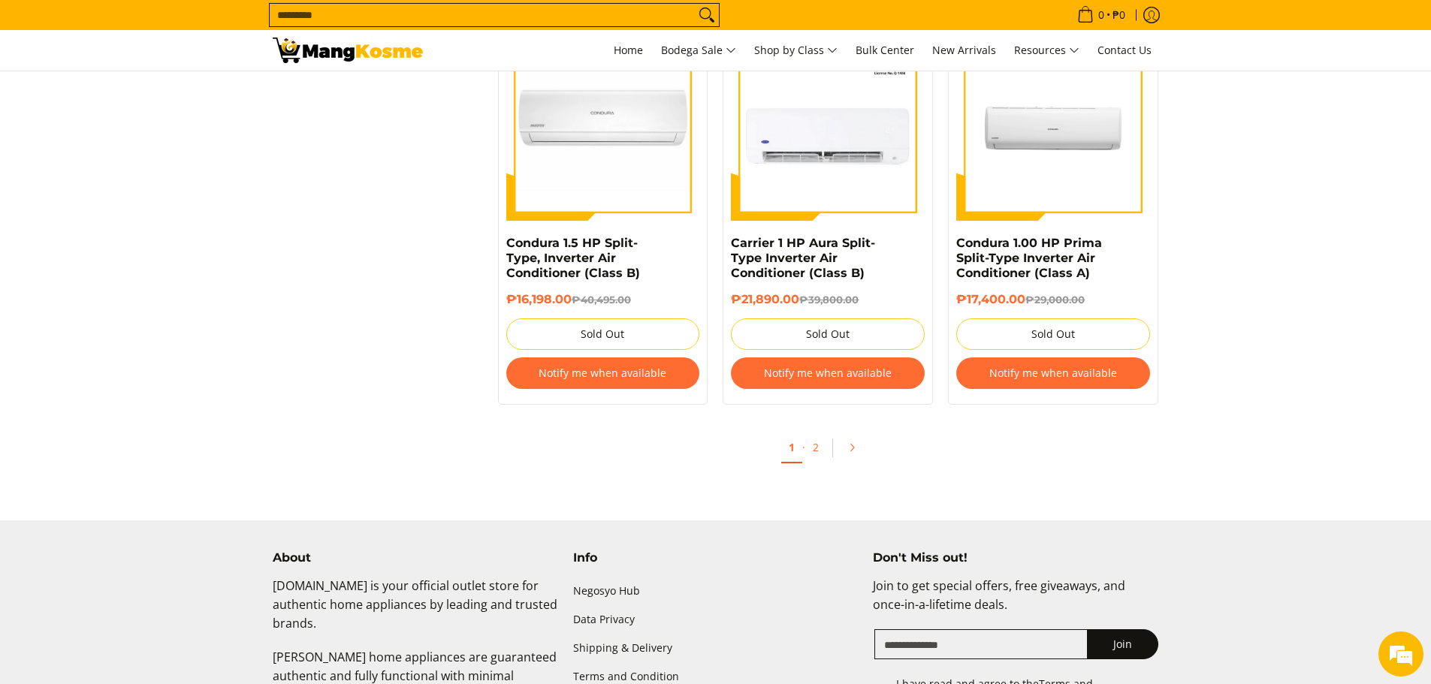
scroll to position [3256, 0]
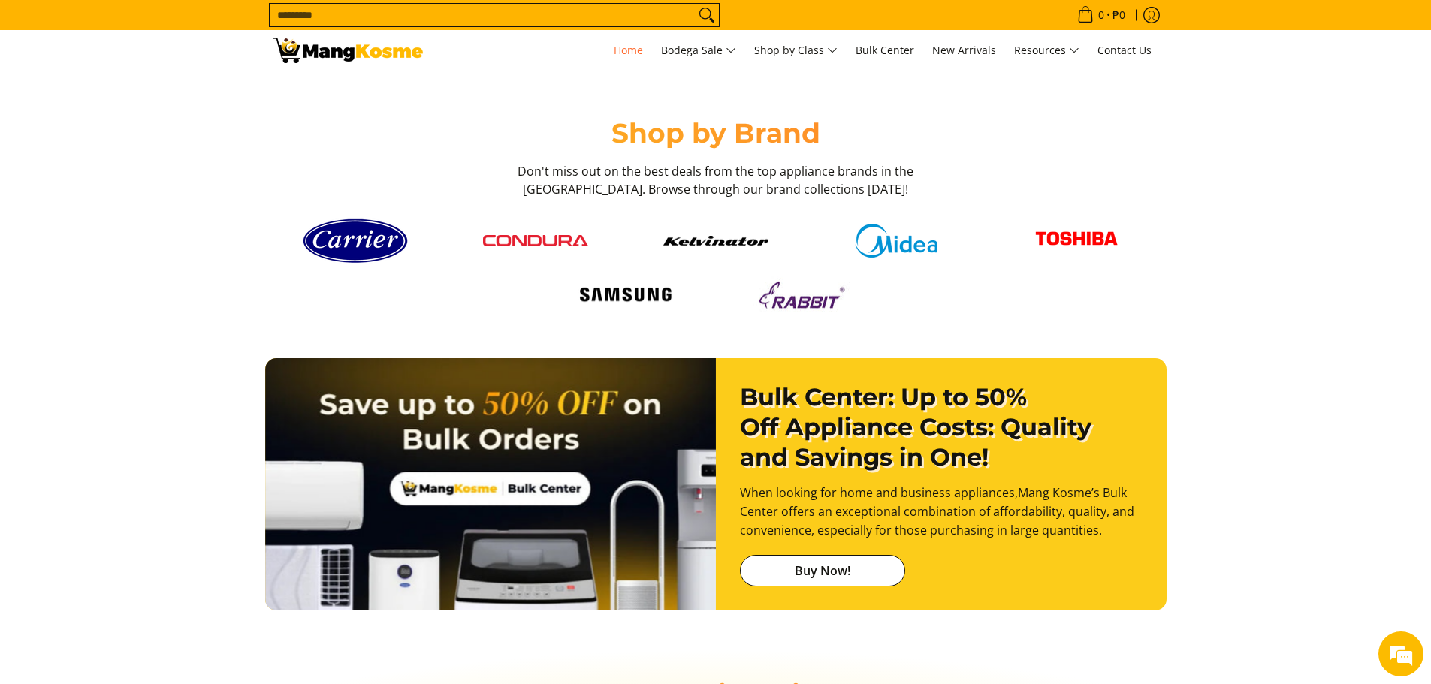
scroll to position [1940, 0]
